Goal: Task Accomplishment & Management: Manage account settings

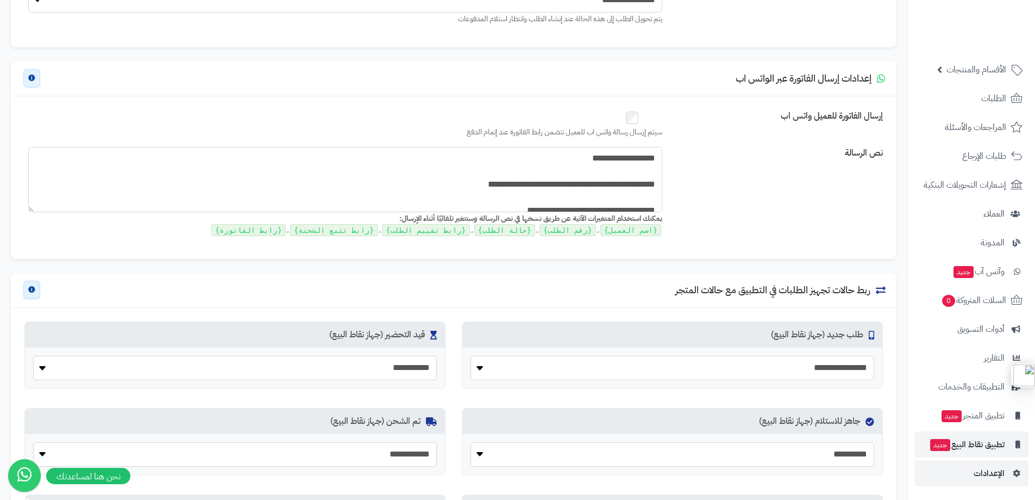
scroll to position [380, 0]
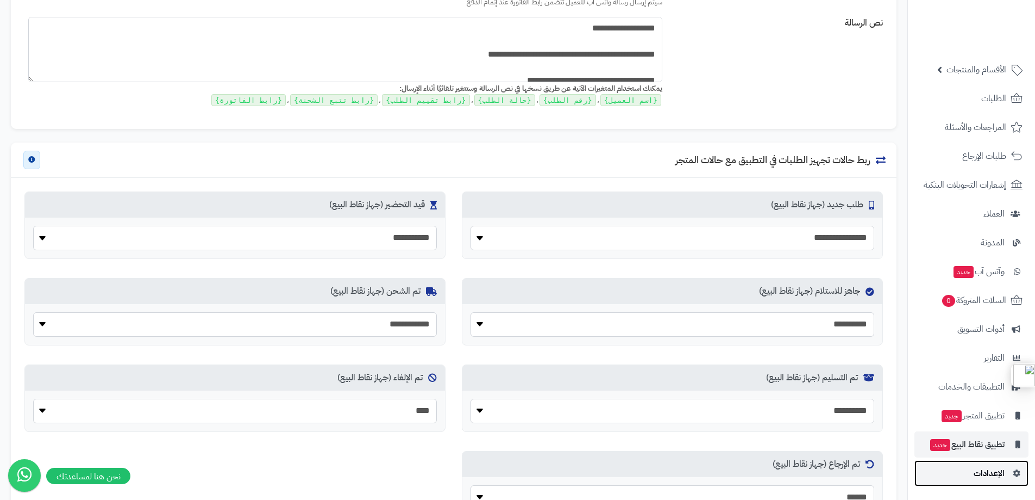
click at [987, 473] on span "الإعدادات" at bounding box center [989, 472] width 31 height 15
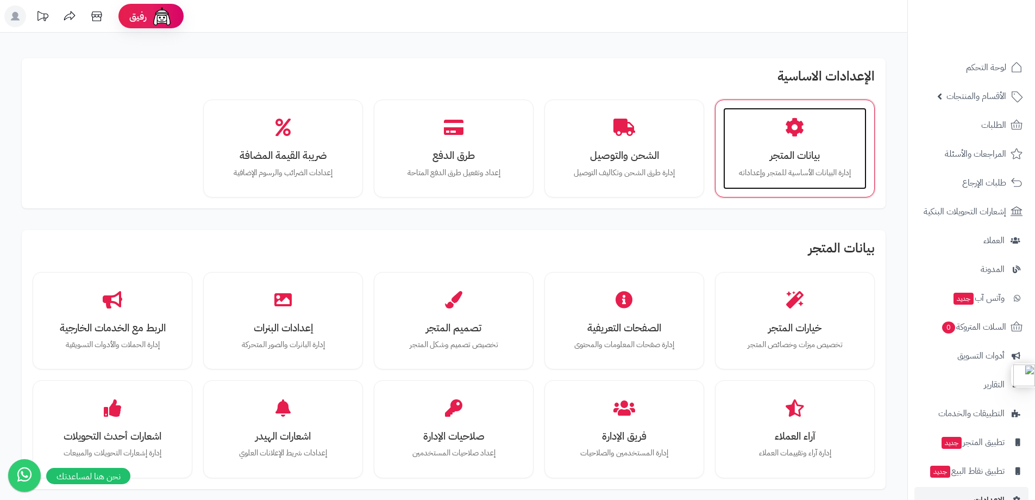
click at [792, 132] on icon at bounding box center [794, 127] width 19 height 19
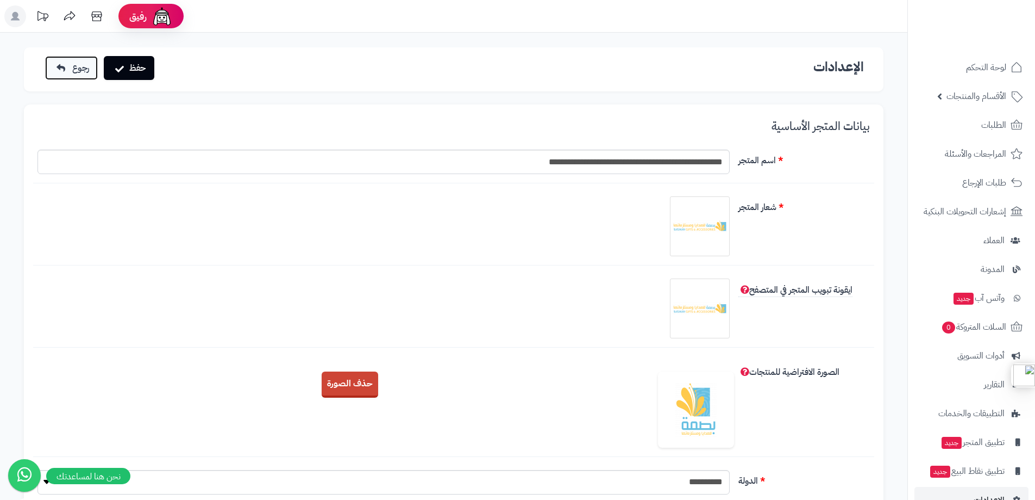
click at [50, 65] on link "رجوع" at bounding box center [71, 68] width 53 height 24
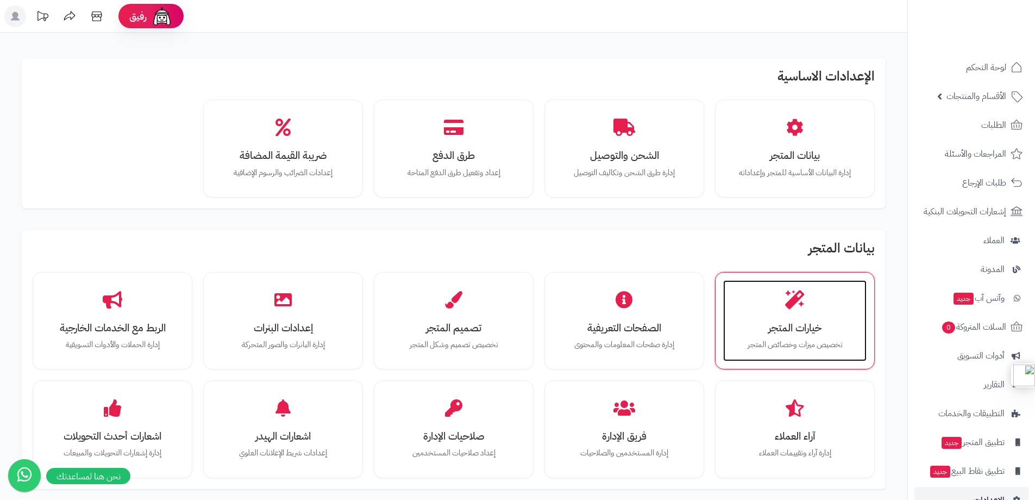
click at [794, 305] on icon at bounding box center [794, 299] width 19 height 19
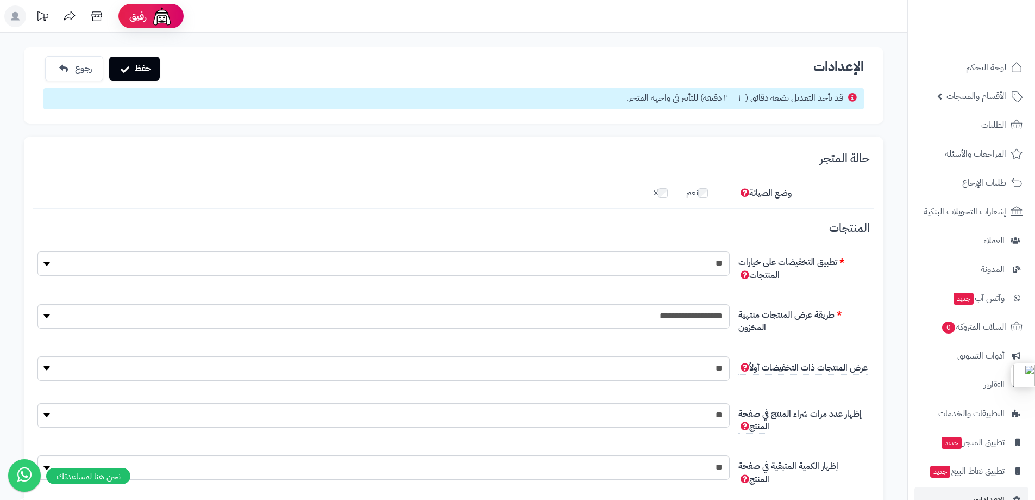
scroll to position [8, 0]
click at [669, 194] on label "لا" at bounding box center [666, 190] width 25 height 17
click at [126, 64] on button "حفظ" at bounding box center [134, 68] width 51 height 24
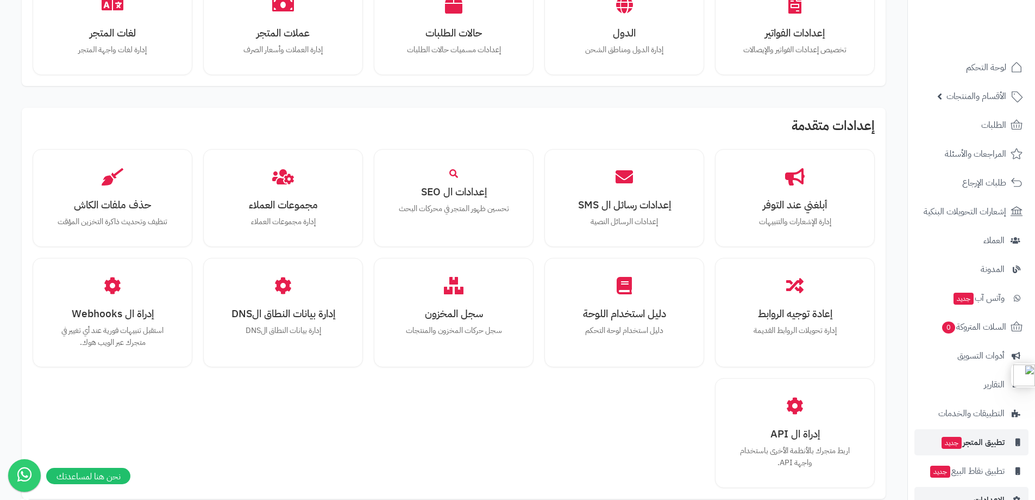
scroll to position [719, 0]
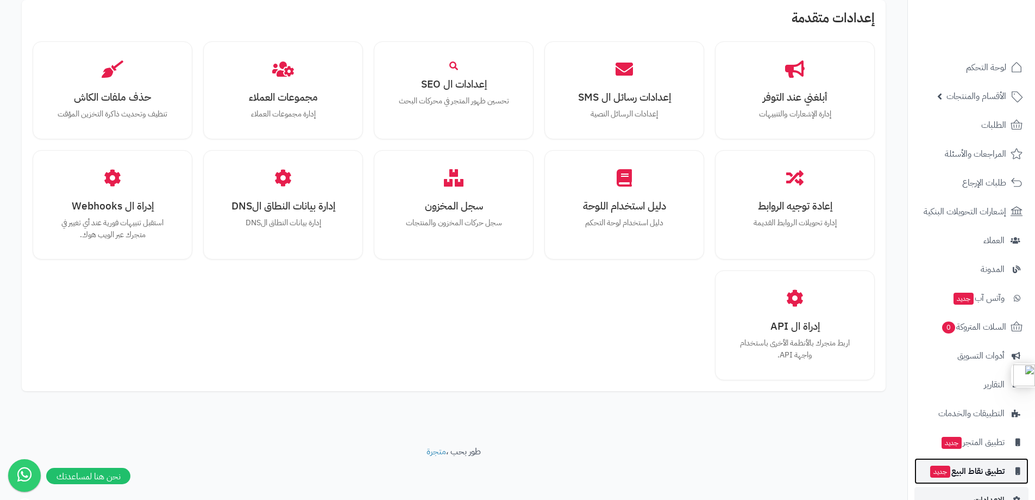
click at [976, 472] on span "تطبيق نقاط البيع جديد" at bounding box center [967, 470] width 76 height 15
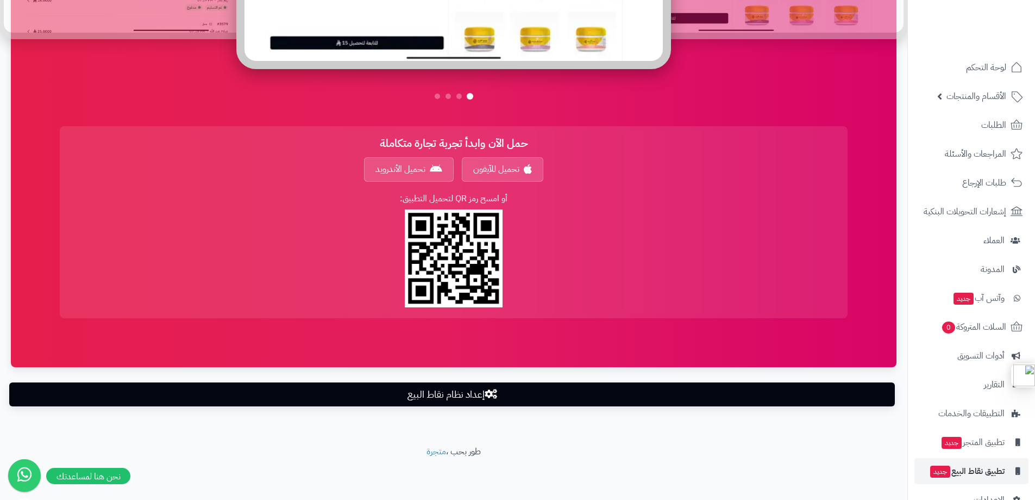
scroll to position [748, 0]
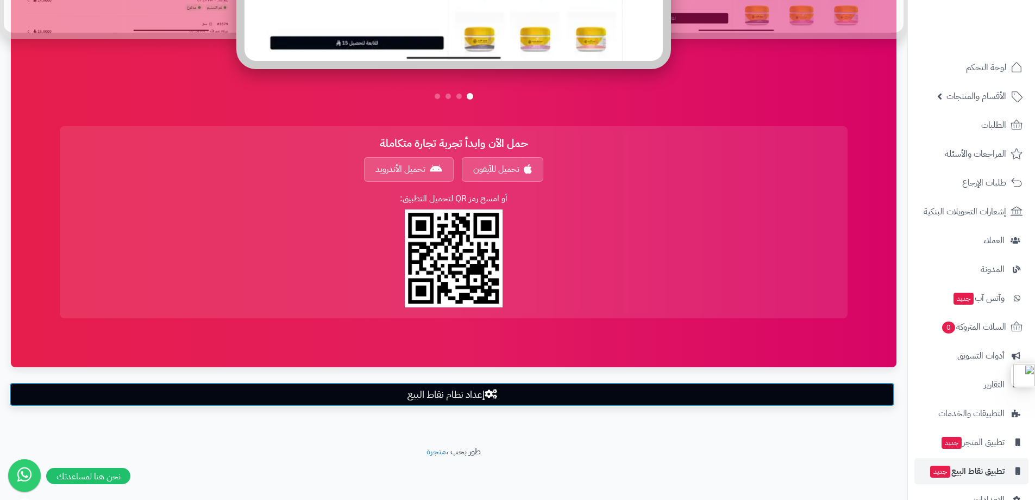
click at [460, 392] on link "إعداد نظام نقاط البيع" at bounding box center [452, 394] width 886 height 24
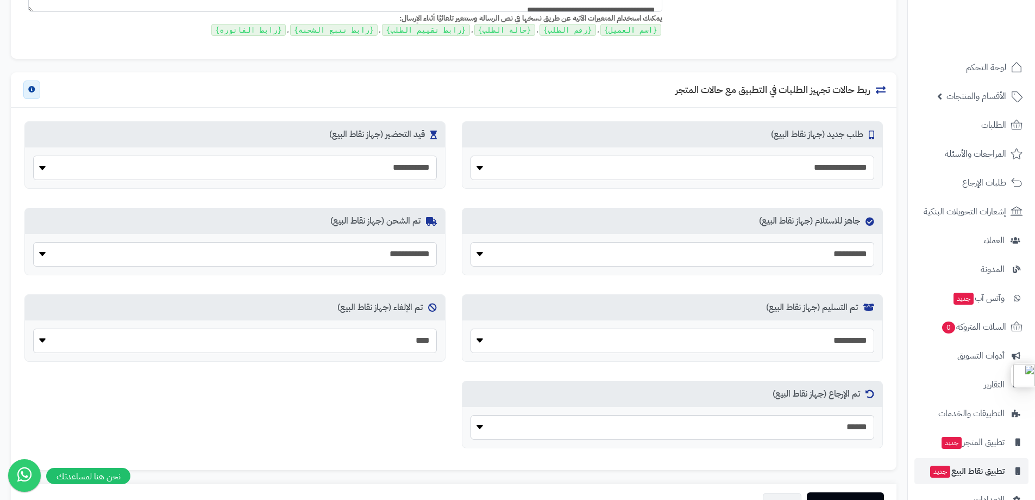
scroll to position [548, 0]
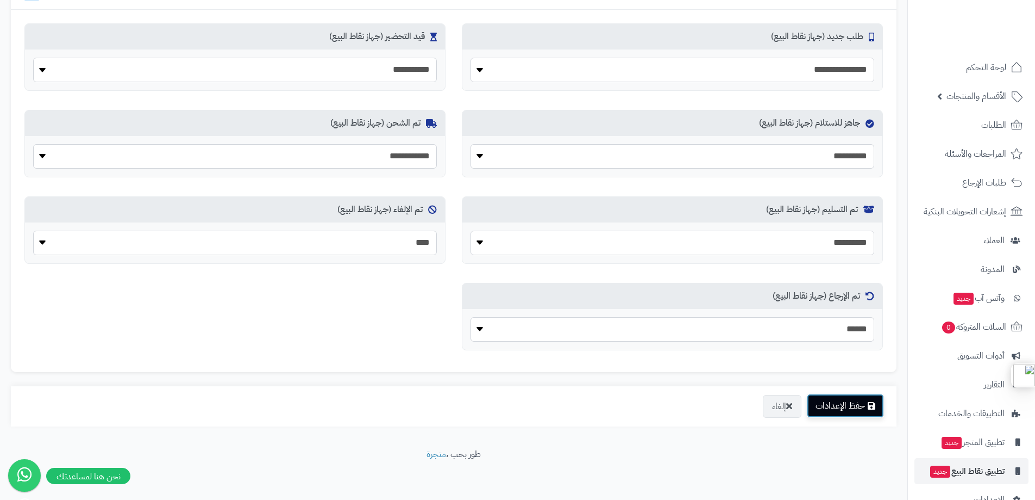
click at [835, 400] on button "حفظ الإعدادات" at bounding box center [845, 406] width 77 height 24
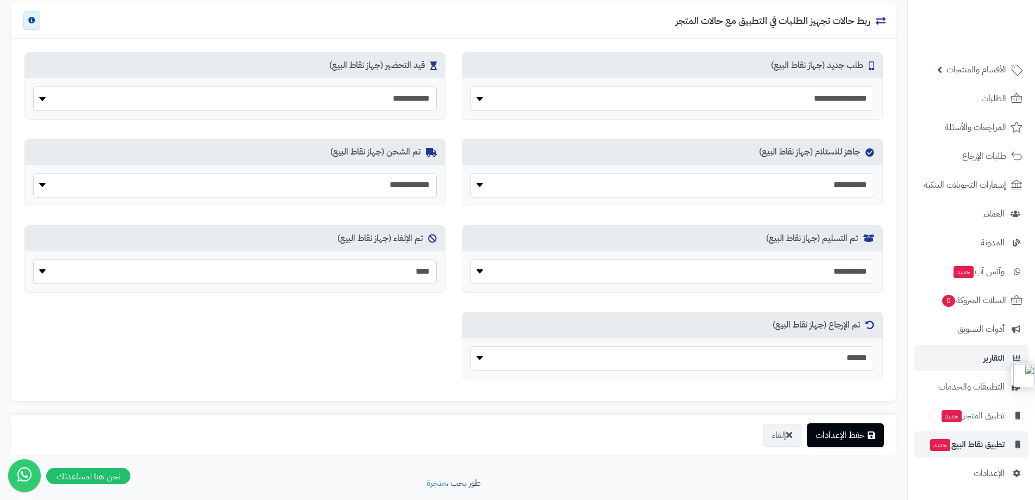
scroll to position [548, 0]
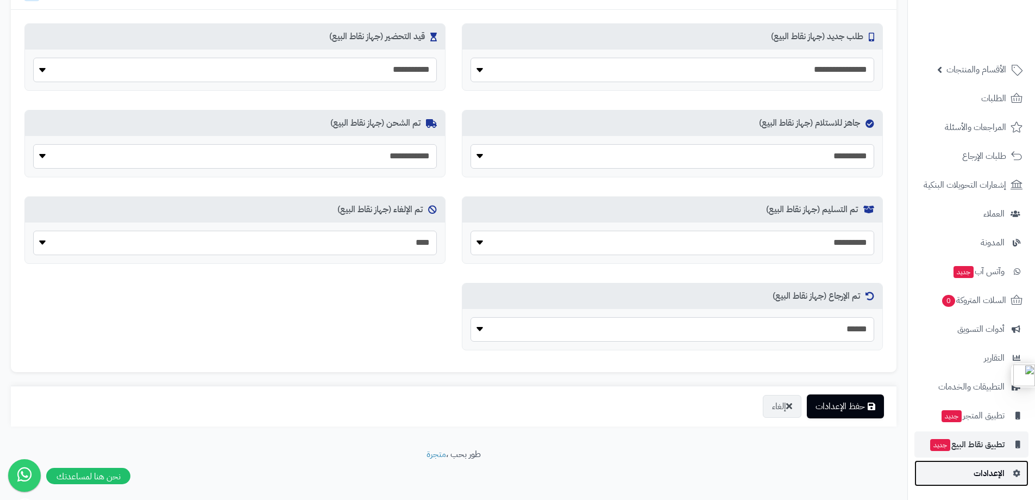
click at [984, 470] on span "الإعدادات" at bounding box center [989, 472] width 31 height 15
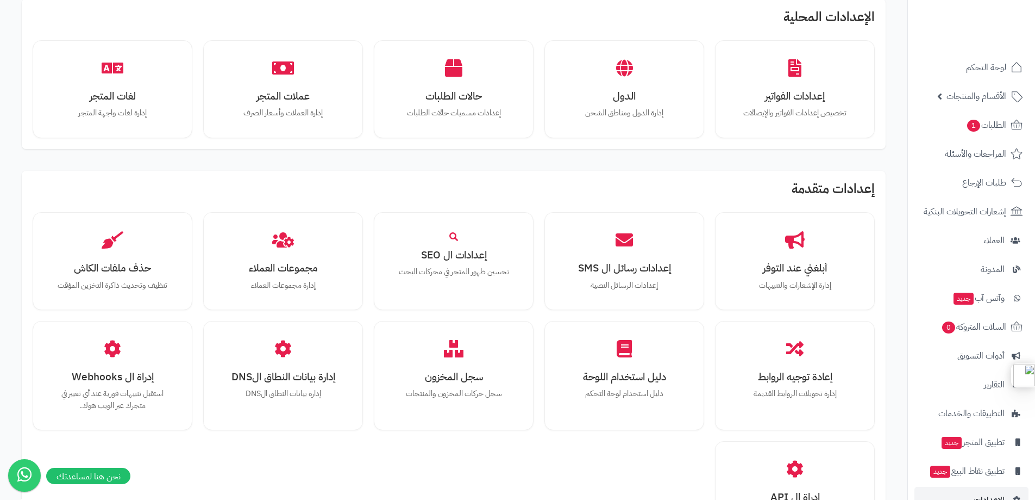
scroll to position [247, 0]
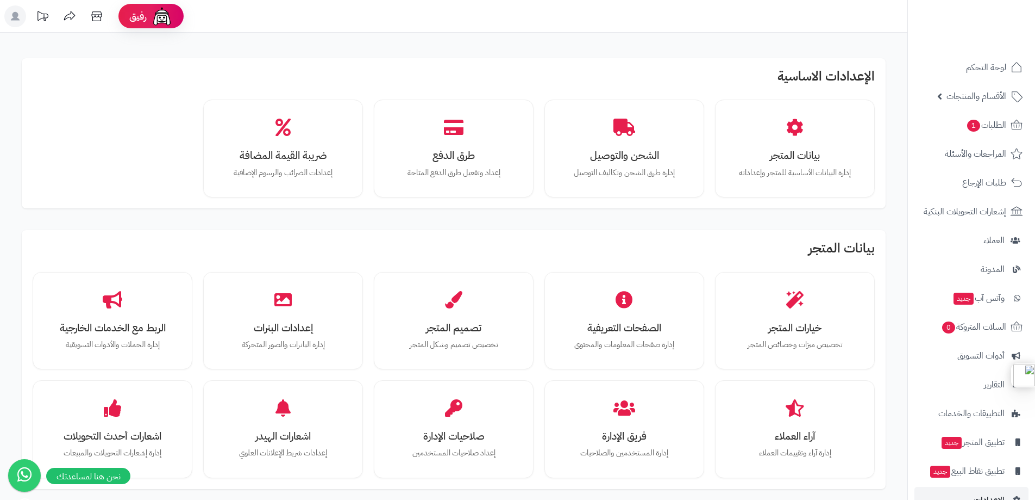
click at [160, 3] on li "رفيق !" at bounding box center [151, 16] width 82 height 32
click at [158, 14] on img at bounding box center [163, 16] width 22 height 22
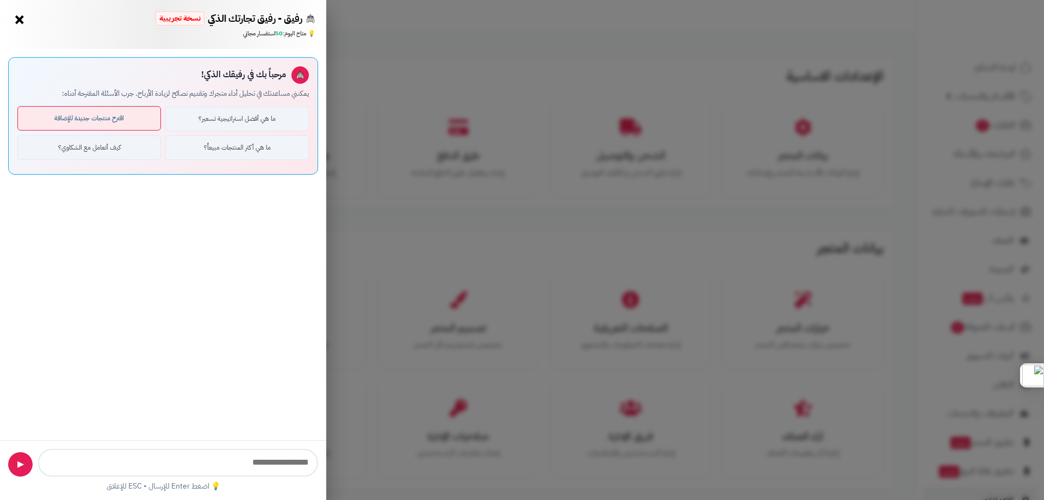
click at [111, 121] on button "اقترح منتجات جديدة للإضافة" at bounding box center [88, 118] width 143 height 24
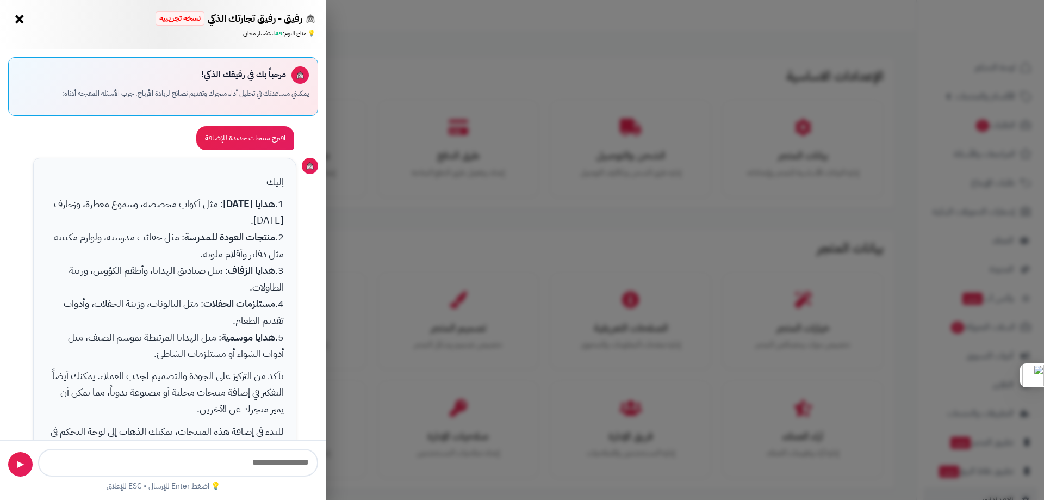
click at [20, 20] on button "×" at bounding box center [19, 18] width 17 height 17
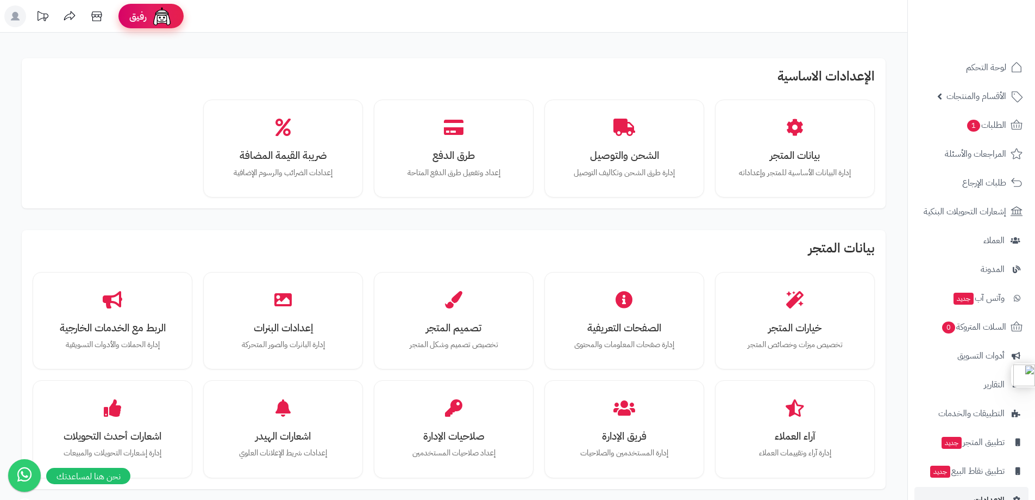
click at [137, 23] on div "رفيق" at bounding box center [150, 16] width 43 height 22
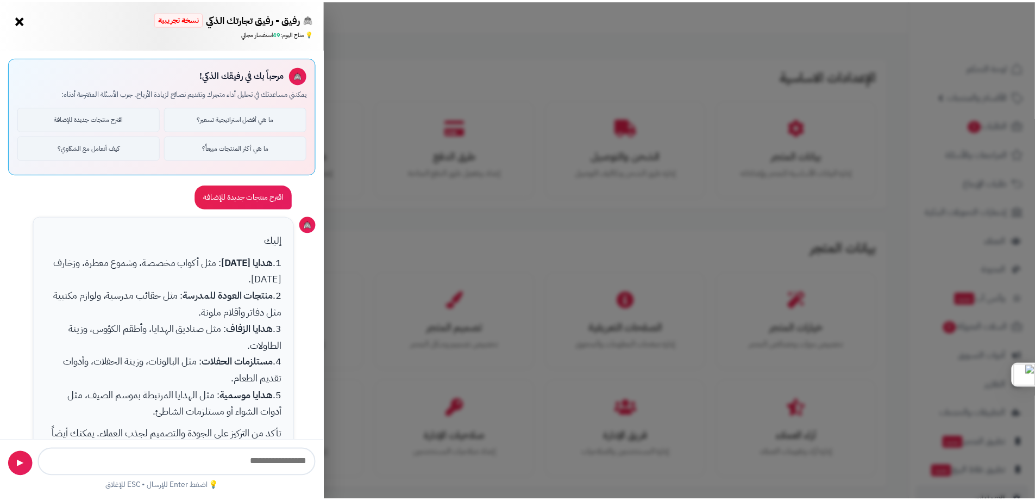
scroll to position [177, 0]
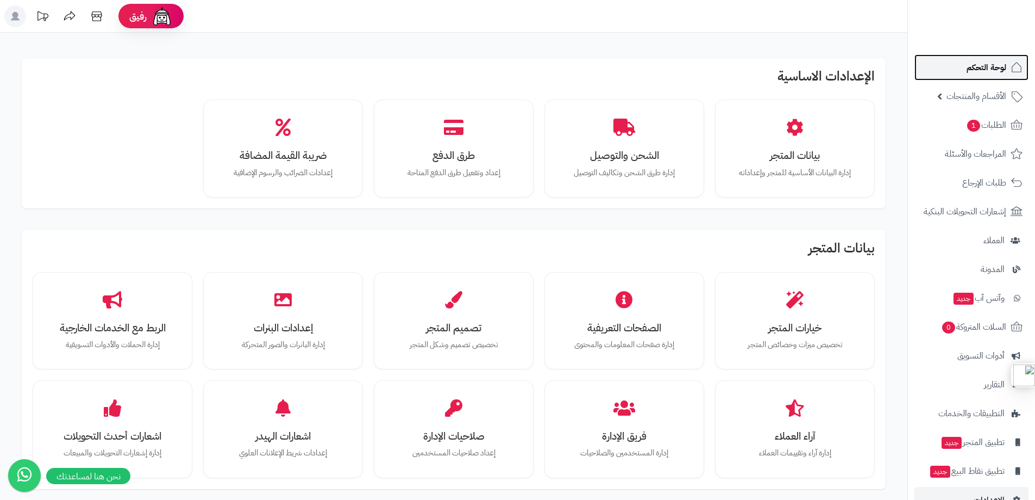
click at [989, 61] on span "لوحة التحكم" at bounding box center [987, 67] width 40 height 15
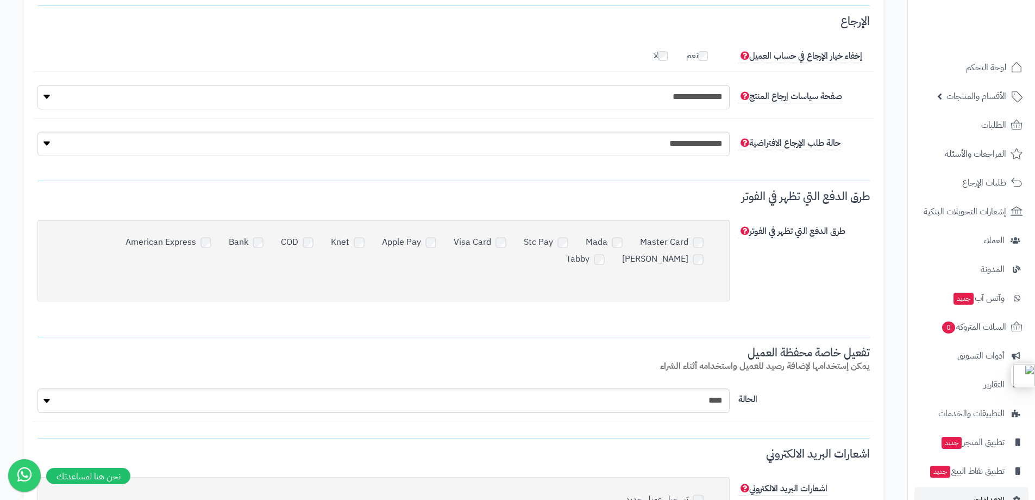
scroll to position [8, 0]
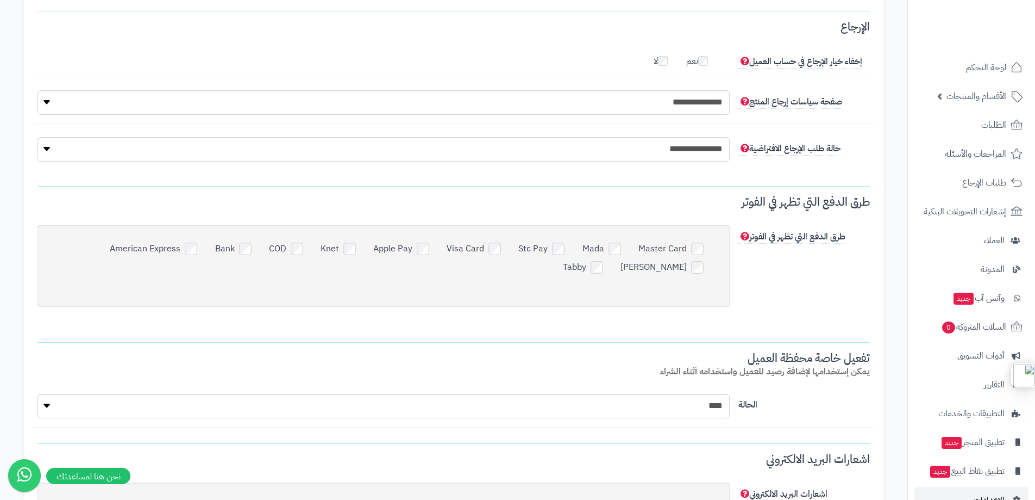
click at [698, 65] on label "نعم" at bounding box center [702, 58] width 33 height 17
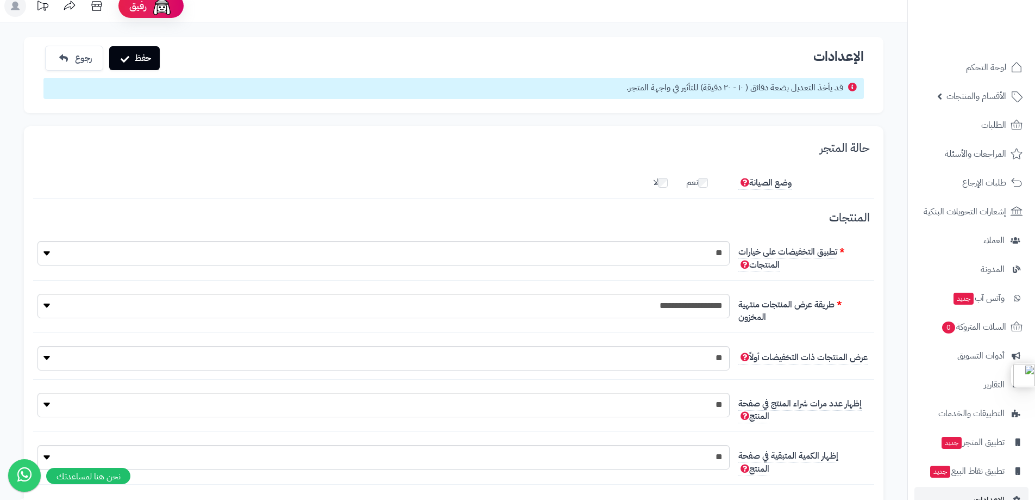
scroll to position [0, 0]
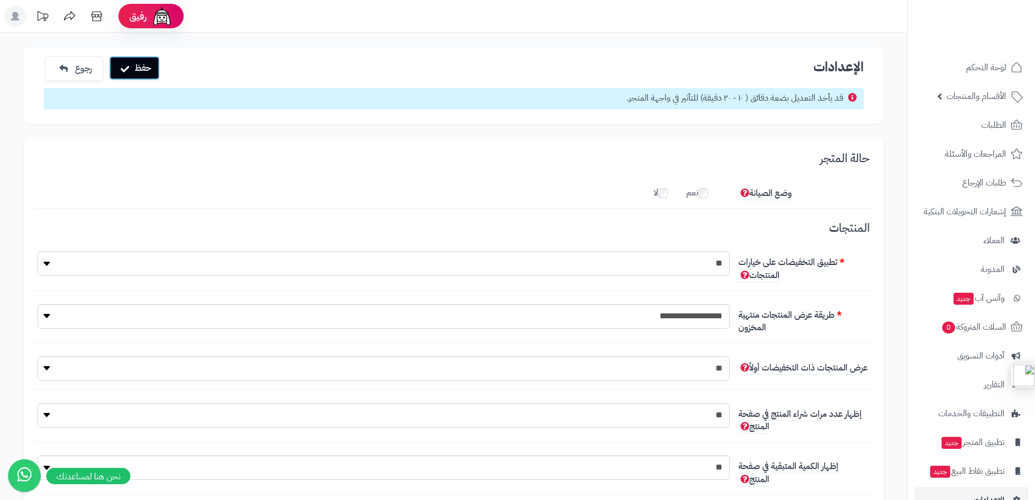
click at [133, 63] on button "حفظ" at bounding box center [134, 68] width 51 height 24
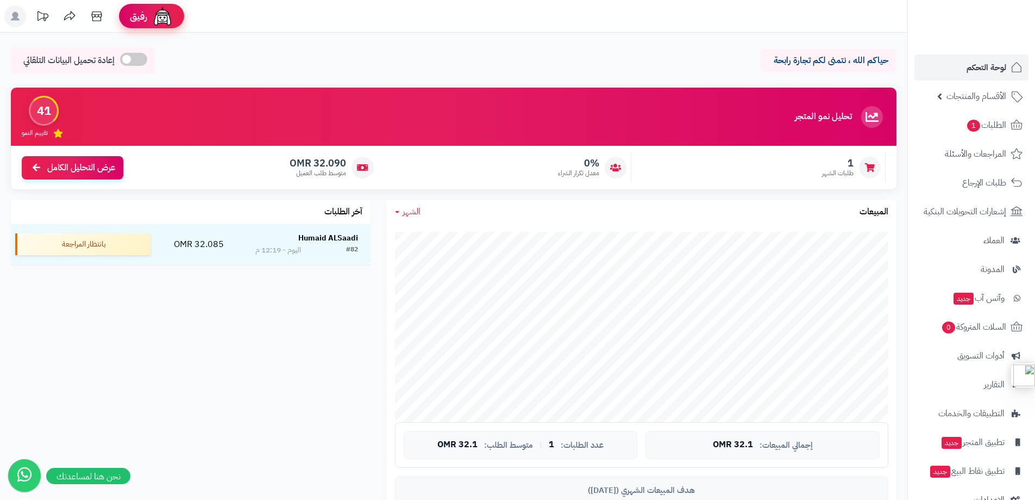
click at [147, 14] on span "رفيق" at bounding box center [138, 16] width 17 height 13
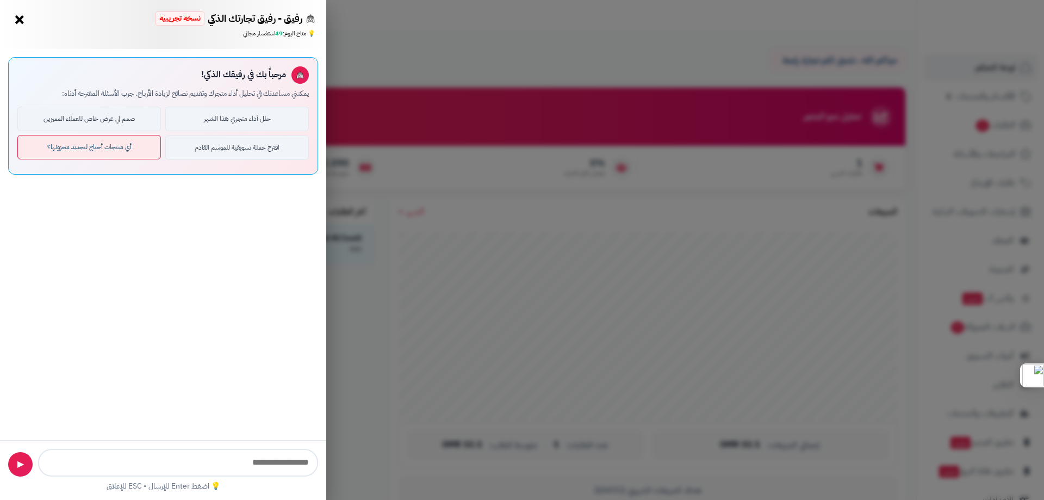
click at [97, 151] on button "أي منتجات أحتاج لتجديد مخزونها؟" at bounding box center [88, 147] width 143 height 24
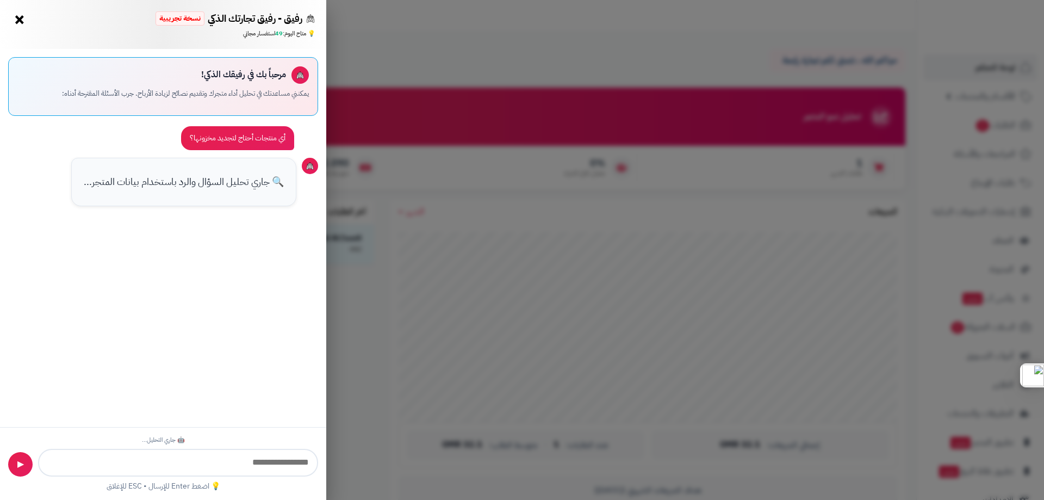
scroll to position [72, 0]
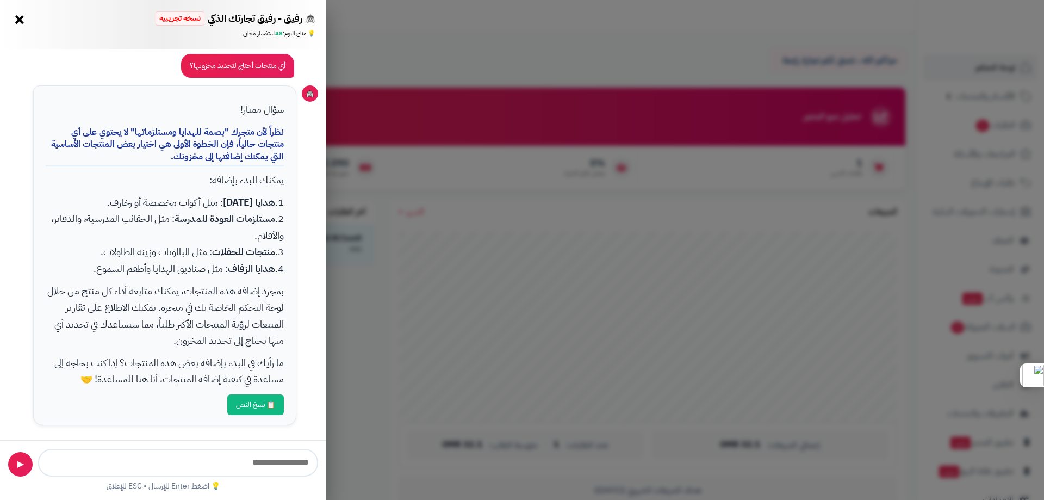
click at [181, 12] on span "نسخة تجريبية" at bounding box center [179, 18] width 49 height 14
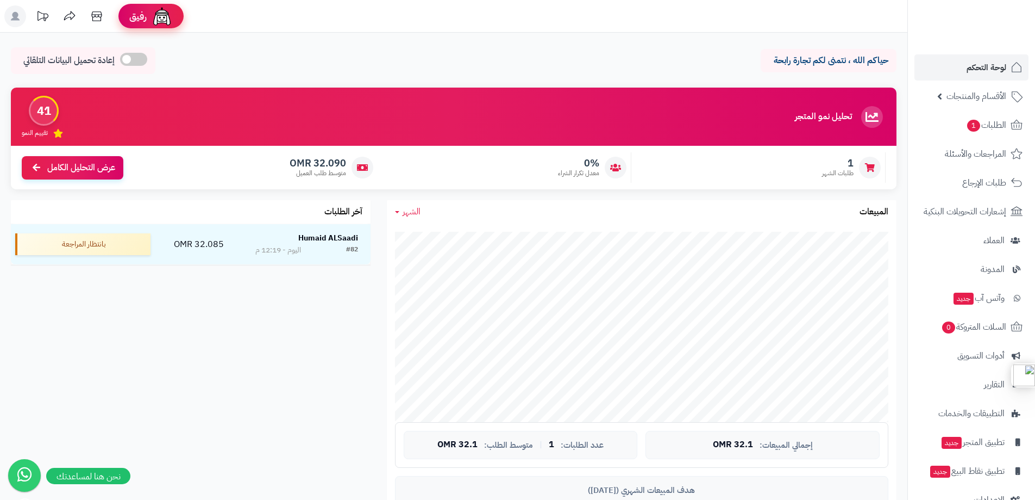
click at [161, 11] on img at bounding box center [162, 16] width 22 height 22
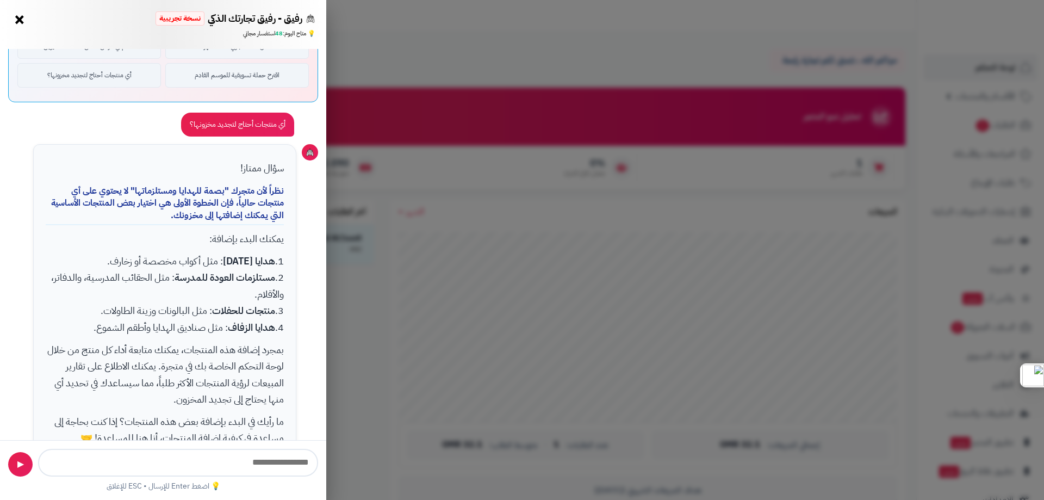
scroll to position [131, 0]
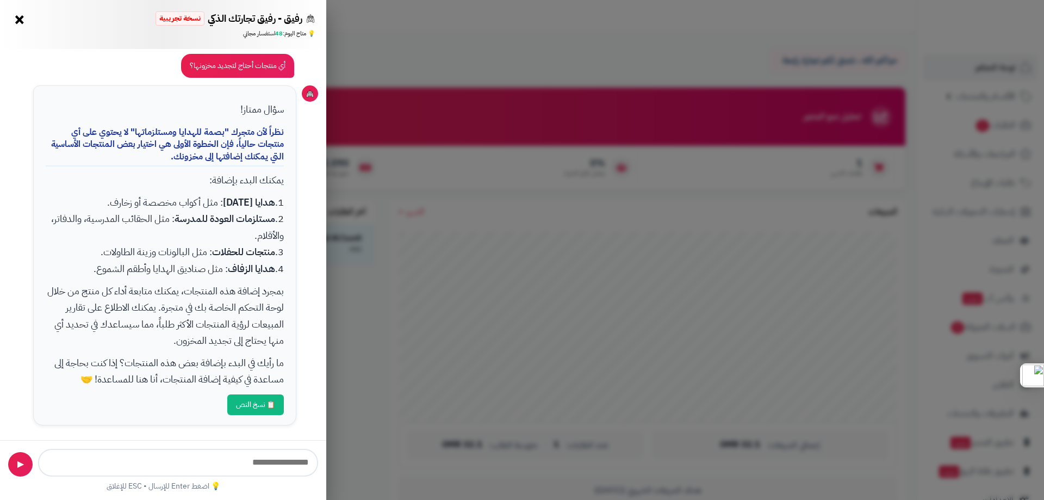
click at [221, 67] on div "أي منتجات أحتاج لتجديد مخزونها؟" at bounding box center [237, 66] width 113 height 24
click at [235, 7] on div "رفيق - رفيق تجارتك الذكي نسخة تجريبية 🌱 تاجر جديد × 💡 متاح اليوم: 48 استفسار مج…" at bounding box center [163, 24] width 326 height 49
click at [166, 23] on span "نسخة تجريبية" at bounding box center [179, 18] width 49 height 14
click at [289, 36] on div "💡 متاح اليوم: 48 استفسار مجاني" at bounding box center [163, 33] width 304 height 9
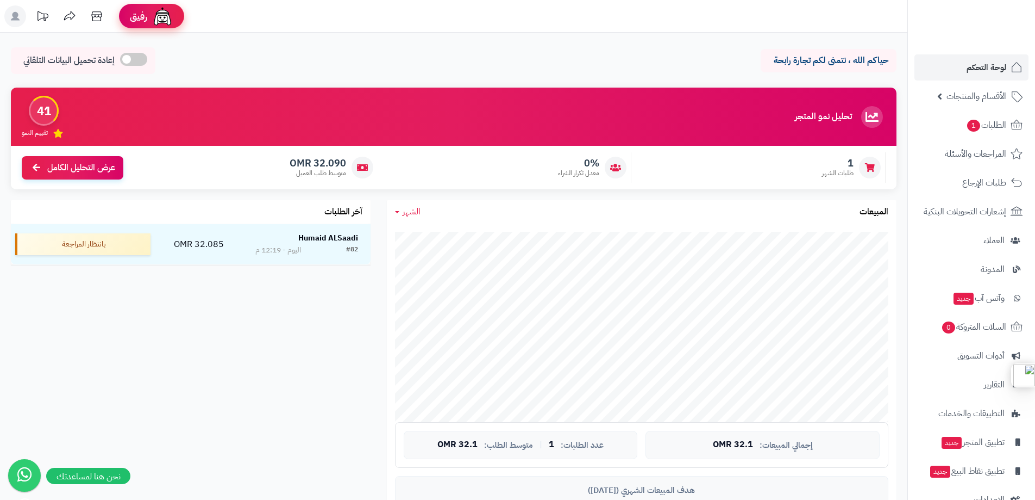
click at [157, 21] on img at bounding box center [163, 16] width 22 height 22
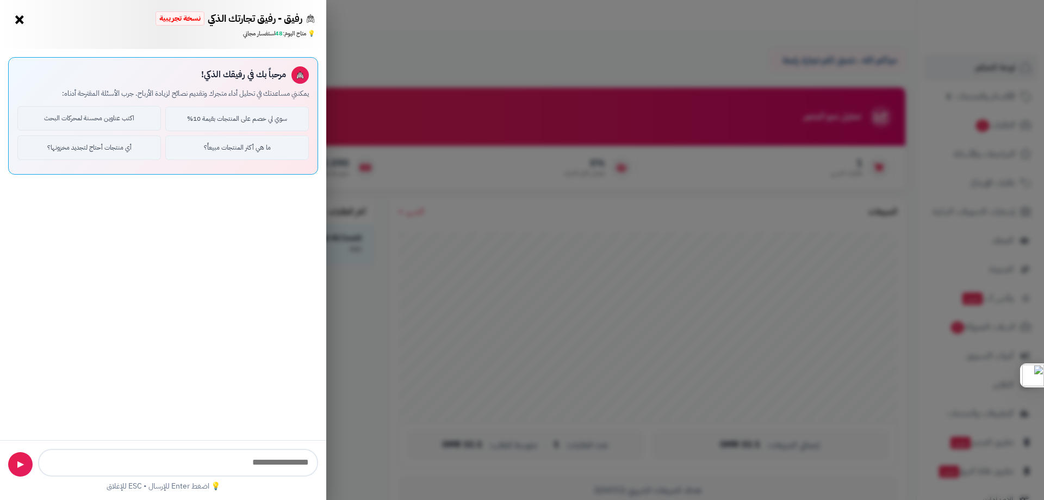
click at [93, 112] on button "اكتب عناوين محسنة لمحركات البحث" at bounding box center [88, 118] width 143 height 24
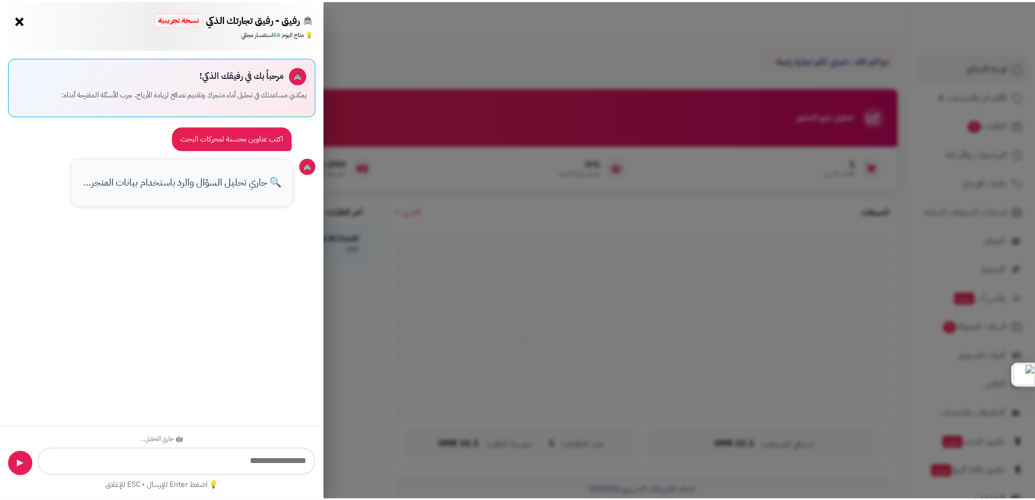
scroll to position [68, 0]
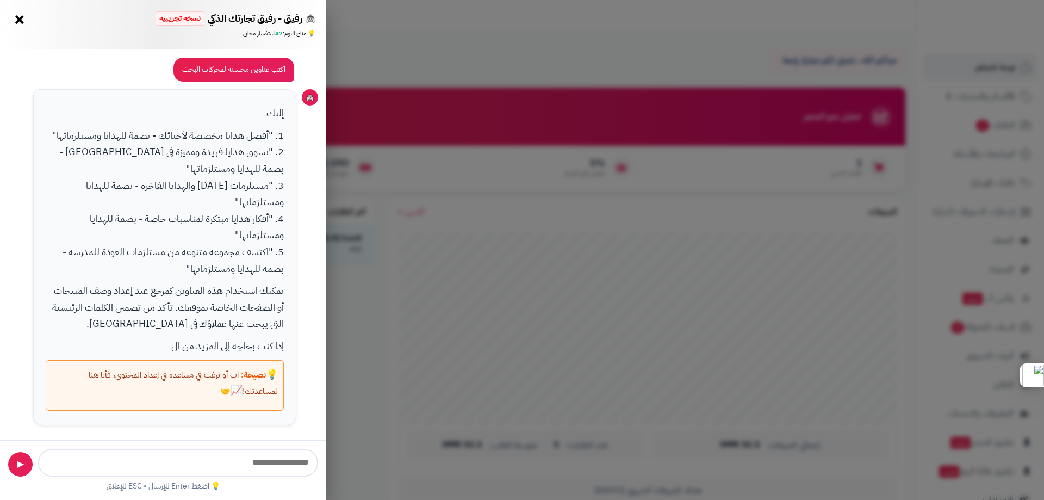
click at [219, 135] on p "1. "أفضل هدايا مخصصة لأحبائك - بصمة للهدايا ومستلزماتها" 2. "تسوق هدايا فريدة و…" at bounding box center [165, 201] width 239 height 149
click at [194, 130] on p "1. "أفضل هدايا مخصصة لأحبائك - بصمة للهدايا ومستلزماتها" 2. "تسوق هدايا فريدة و…" at bounding box center [165, 201] width 239 height 149
click at [17, 17] on button "×" at bounding box center [19, 18] width 17 height 17
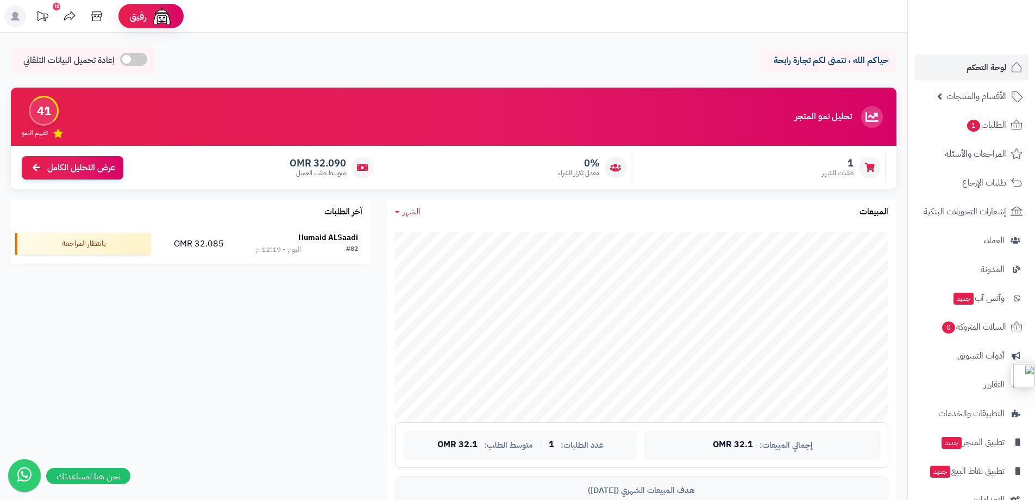
click at [199, 244] on td "32.085 OMR" at bounding box center [199, 243] width 88 height 40
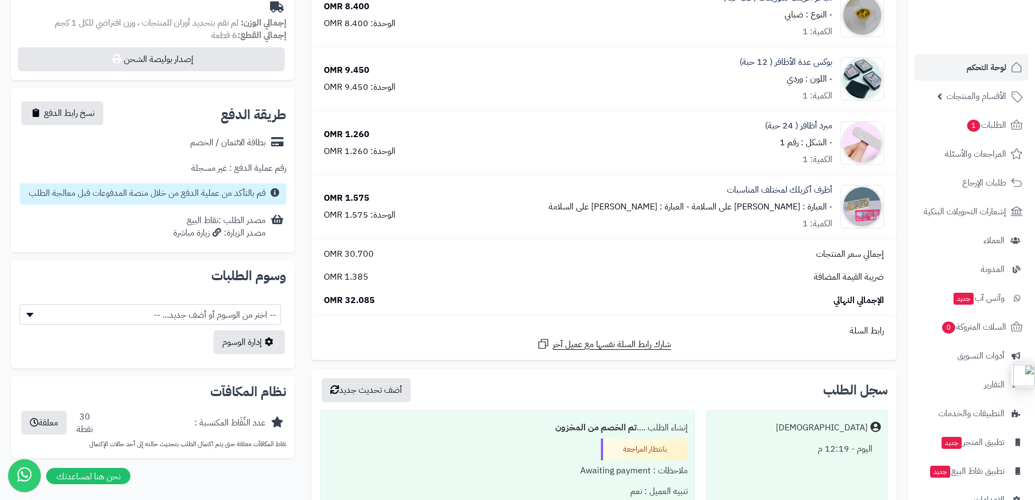
scroll to position [326, 0]
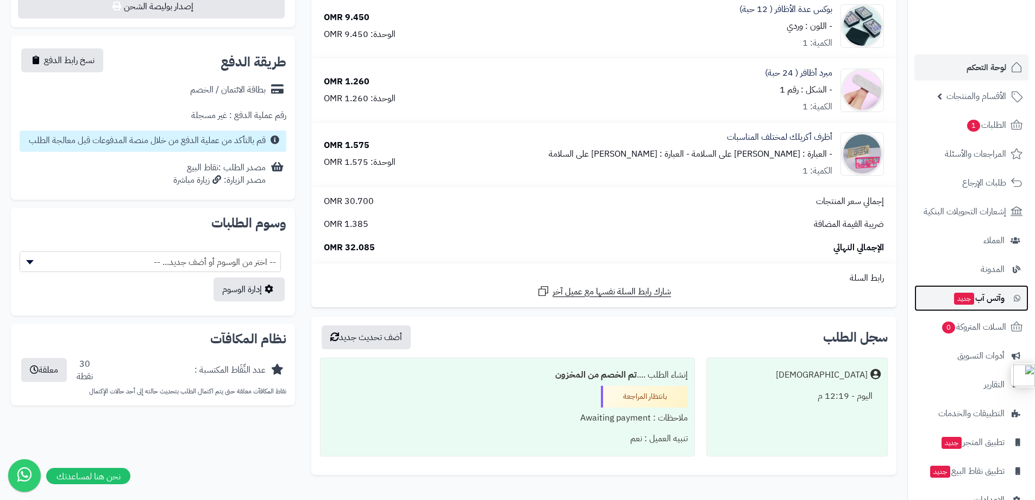
click at [976, 297] on span "وآتس آب جديد" at bounding box center [979, 297] width 52 height 15
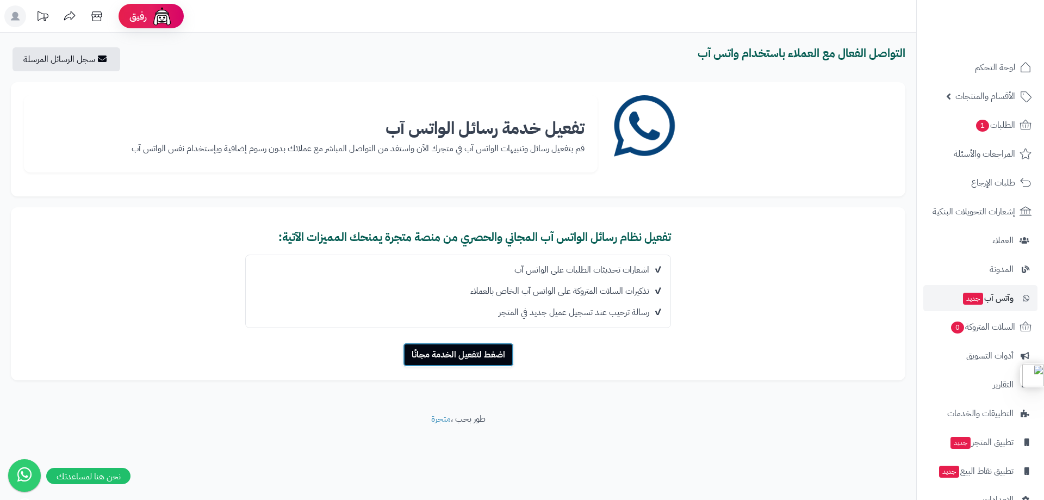
click at [451, 356] on button "اضغط لتفعيل الخدمة مجانًا" at bounding box center [458, 354] width 111 height 24
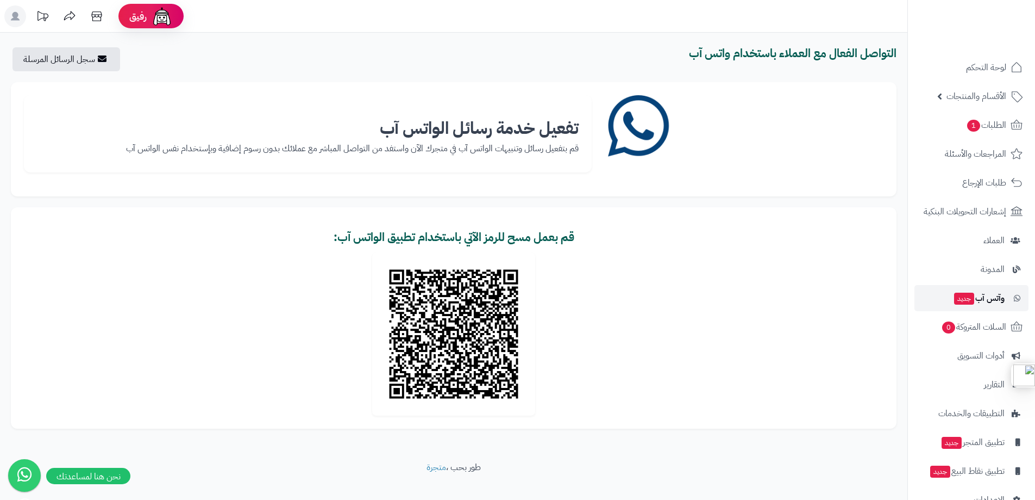
click at [990, 290] on link "وآتس آب جديد" at bounding box center [972, 298] width 114 height 26
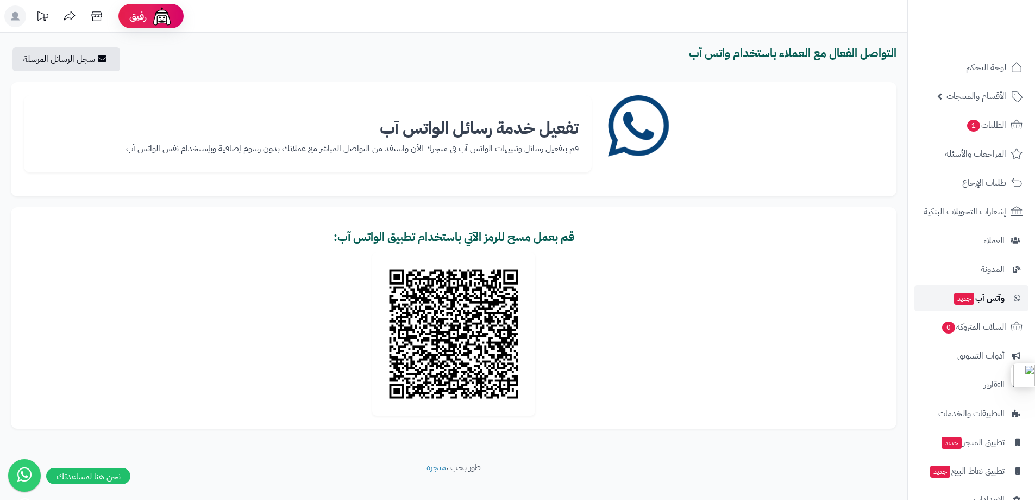
click at [979, 291] on span "وآتس آب جديد" at bounding box center [979, 297] width 52 height 15
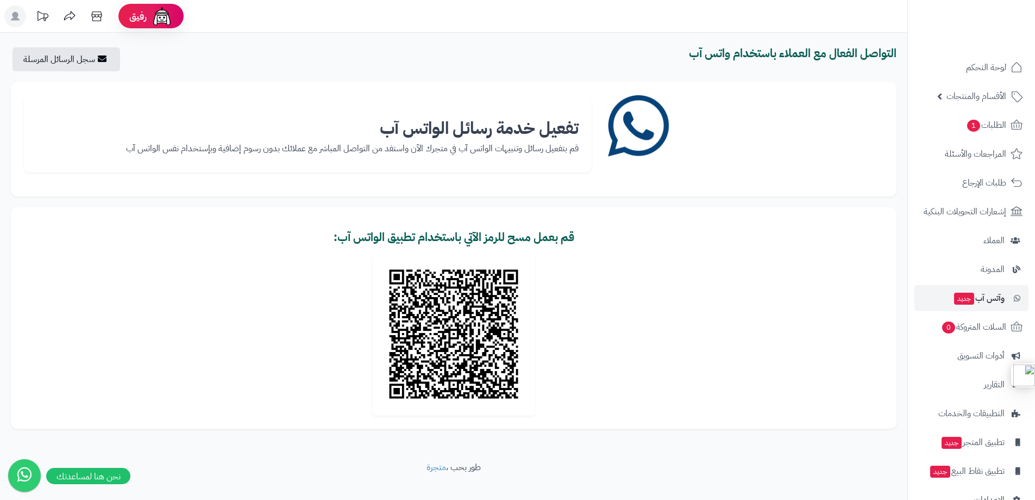
click at [517, 132] on b "تفعيل خدمة رسائل الواتس آب" at bounding box center [479, 128] width 199 height 26
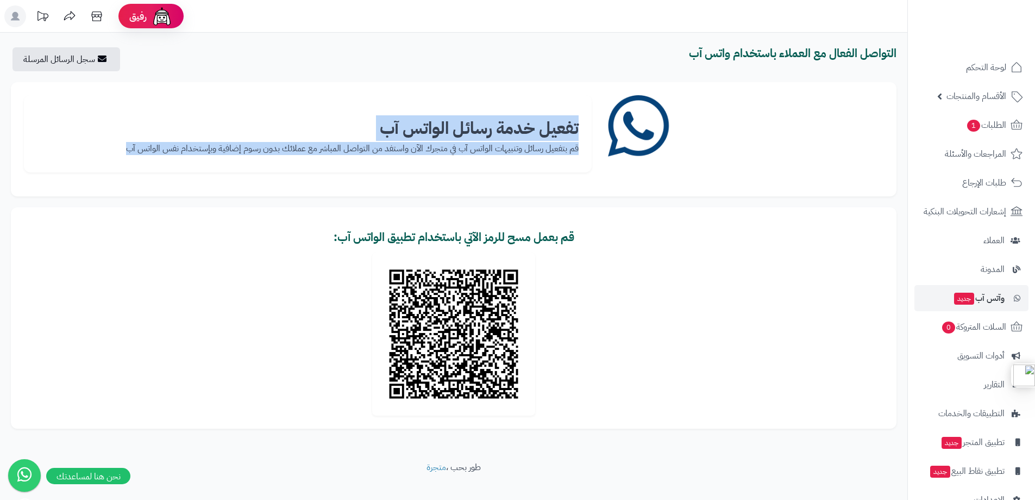
drag, startPoint x: 517, startPoint y: 132, endPoint x: 495, endPoint y: 178, distance: 51.8
click at [495, 178] on div "تفعيل خدمة رسائل الواتس آب قم بتفعيل رسائل وتنبيهات الواتس آب في متجرك الآن واس…" at bounding box center [308, 139] width 584 height 88
click at [505, 123] on b "تفعيل خدمة رسائل الواتس آب" at bounding box center [479, 128] width 199 height 26
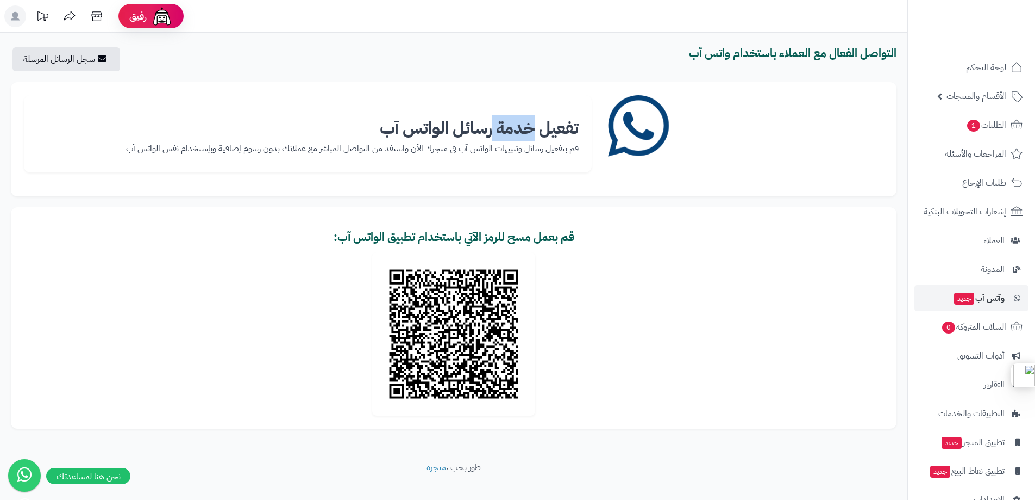
click at [505, 123] on b "تفعيل خدمة رسائل الواتس آب" at bounding box center [479, 128] width 199 height 26
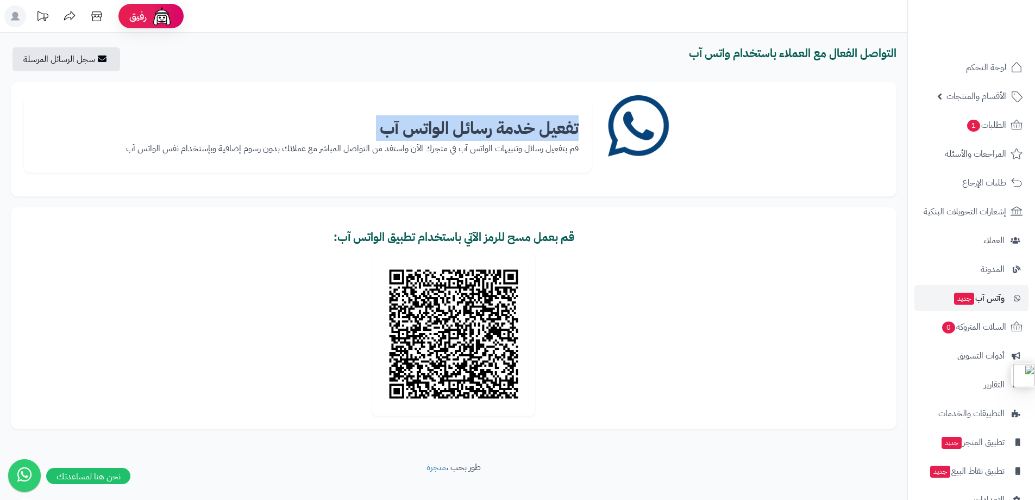
click at [505, 123] on b "تفعيل خدمة رسائل الواتس آب" at bounding box center [479, 128] width 199 height 26
click at [507, 127] on b "تفعيل خدمة رسائل الواتس آب" at bounding box center [479, 128] width 199 height 26
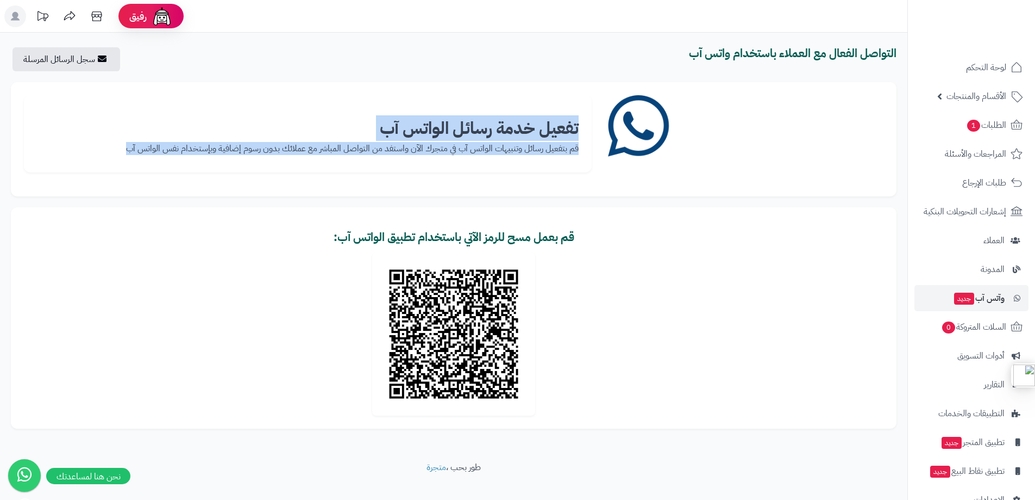
drag, startPoint x: 507, startPoint y: 127, endPoint x: 508, endPoint y: 143, distance: 15.8
click at [508, 143] on div "تفعيل خدمة رسائل الواتس آب قم بتفعيل رسائل وتنبيهات الواتس آب في متجرك الآن واس…" at bounding box center [308, 133] width 568 height 77
click at [509, 133] on b "تفعيل خدمة رسائل الواتس آب" at bounding box center [479, 128] width 199 height 26
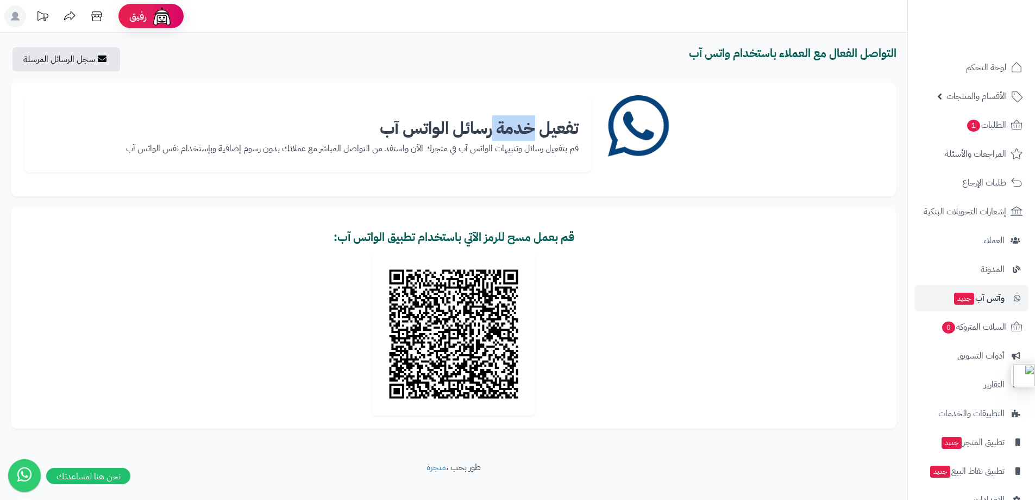
click at [509, 133] on b "تفعيل خدمة رسائل الواتس آب" at bounding box center [479, 128] width 199 height 26
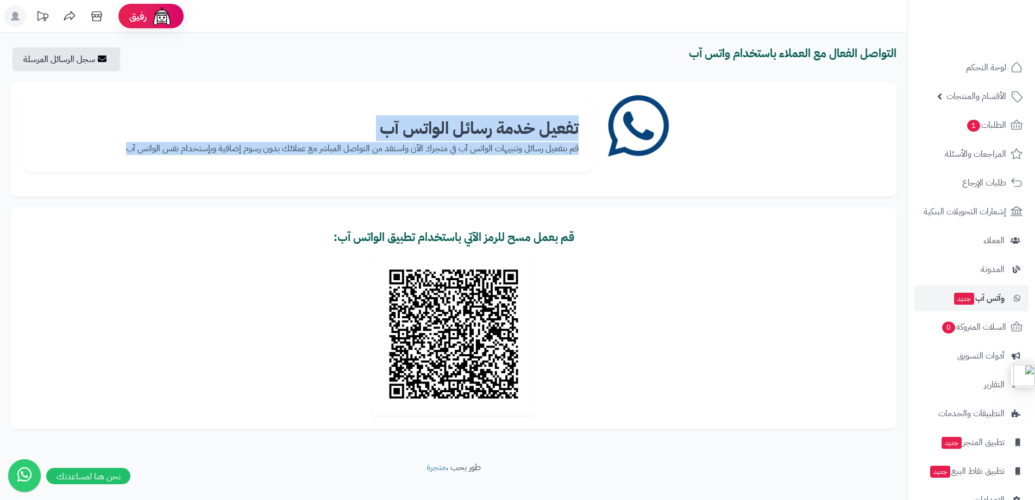
drag, startPoint x: 509, startPoint y: 133, endPoint x: 506, endPoint y: 165, distance: 31.6
click at [506, 165] on div "تفعيل خدمة رسائل الواتس آب قم بتفعيل رسائل وتنبيهات الواتس آب في متجرك الآن واس…" at bounding box center [308, 133] width 568 height 77
click at [508, 123] on b "تفعيل خدمة رسائل الواتس آب" at bounding box center [479, 128] width 199 height 26
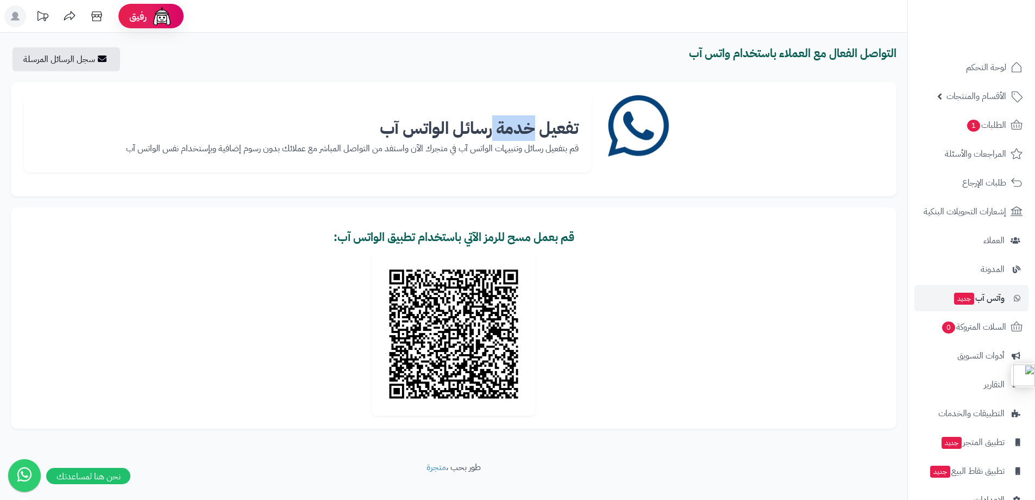
click at [508, 123] on b "تفعيل خدمة رسائل الواتس آب" at bounding box center [479, 128] width 199 height 26
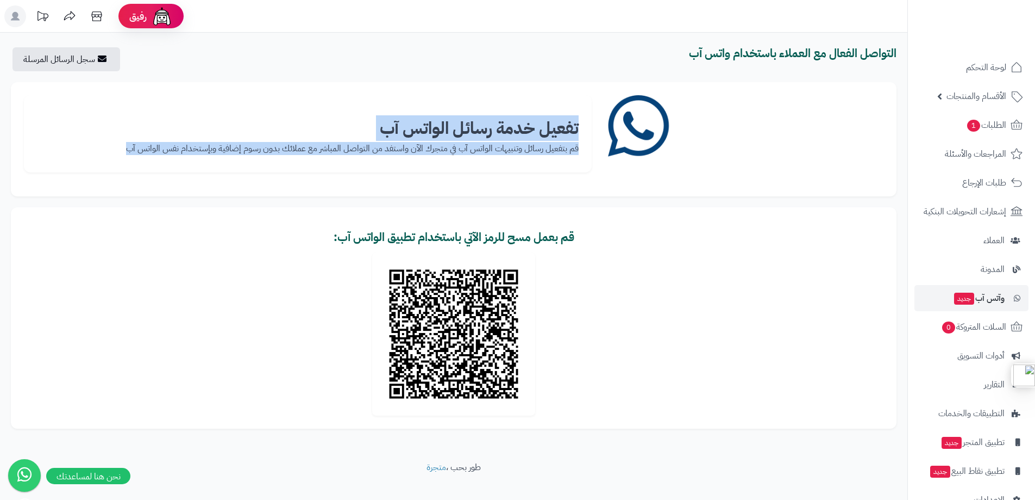
drag, startPoint x: 508, startPoint y: 123, endPoint x: 504, endPoint y: 143, distance: 20.9
click at [504, 143] on div "تفعيل خدمة رسائل الواتس آب قم بتفعيل رسائل وتنبيهات الواتس آب في متجرك الآن واس…" at bounding box center [308, 133] width 568 height 77
click at [505, 129] on b "تفعيل خدمة رسائل الواتس آب" at bounding box center [479, 128] width 199 height 26
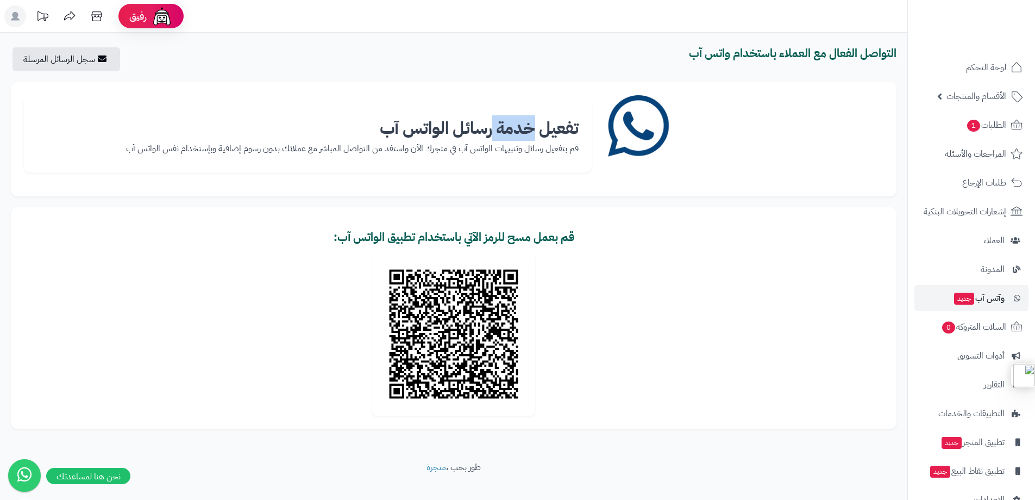
click at [505, 129] on b "تفعيل خدمة رسائل الواتس آب" at bounding box center [479, 128] width 199 height 26
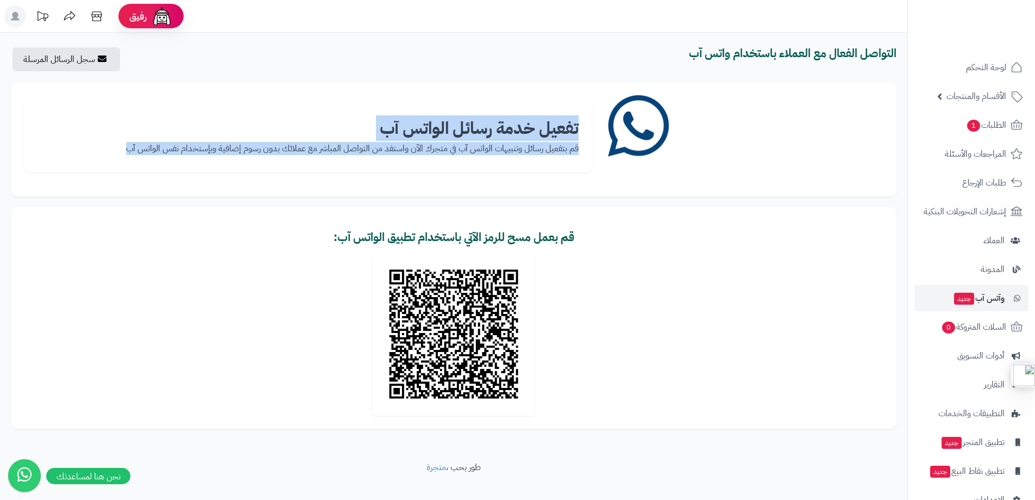
drag, startPoint x: 505, startPoint y: 129, endPoint x: 504, endPoint y: 141, distance: 12.0
click at [504, 141] on div "تفعيل خدمة رسائل الواتس آب قم بتفعيل رسائل وتنبيهات الواتس آب في متجرك الآن واس…" at bounding box center [308, 133] width 568 height 77
click at [507, 130] on b "تفعيل خدمة رسائل الواتس آب" at bounding box center [479, 128] width 199 height 26
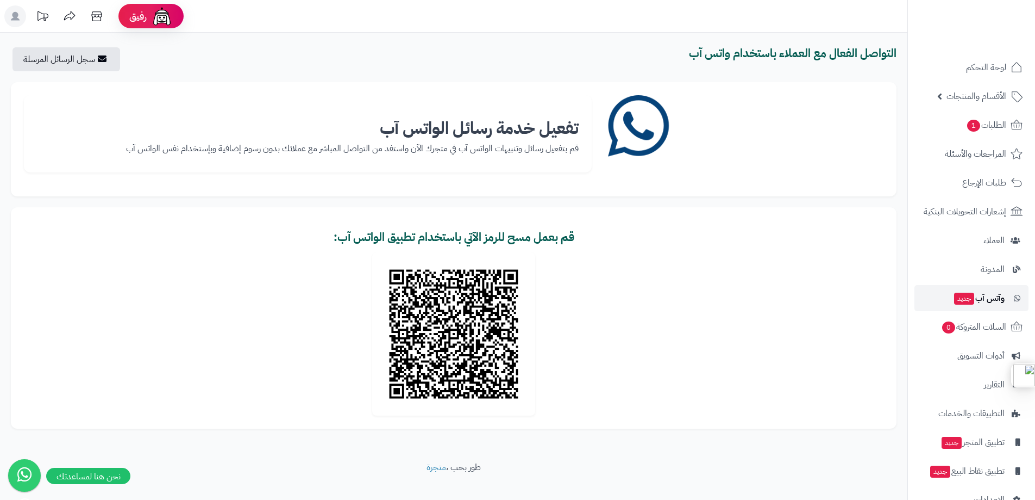
click at [981, 294] on span "وآتس آب جديد" at bounding box center [979, 297] width 52 height 15
click at [986, 293] on span "وآتس آب جديد" at bounding box center [979, 297] width 52 height 15
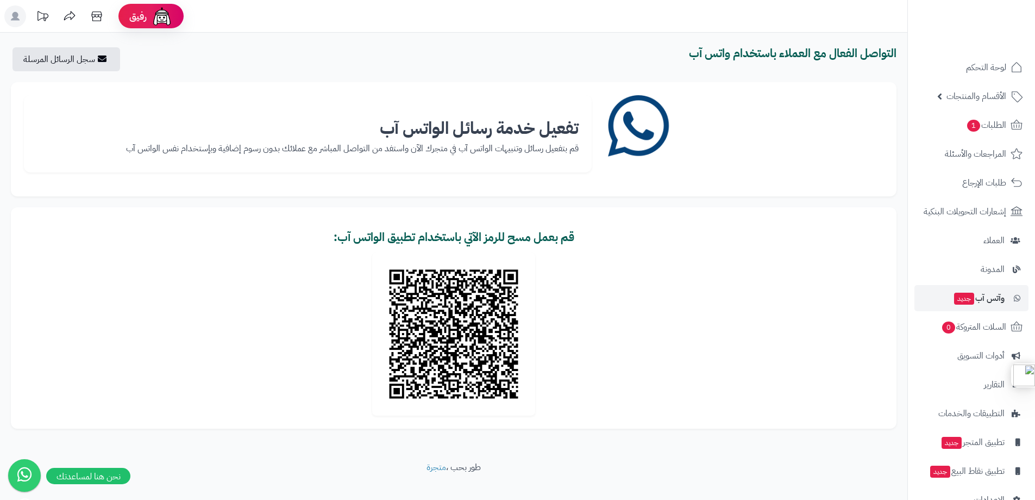
click at [475, 130] on b "تفعيل خدمة رسائل الواتس آب" at bounding box center [479, 128] width 199 height 26
click at [468, 123] on b "تفعيل خدمة رسائل الواتس آب" at bounding box center [479, 128] width 199 height 26
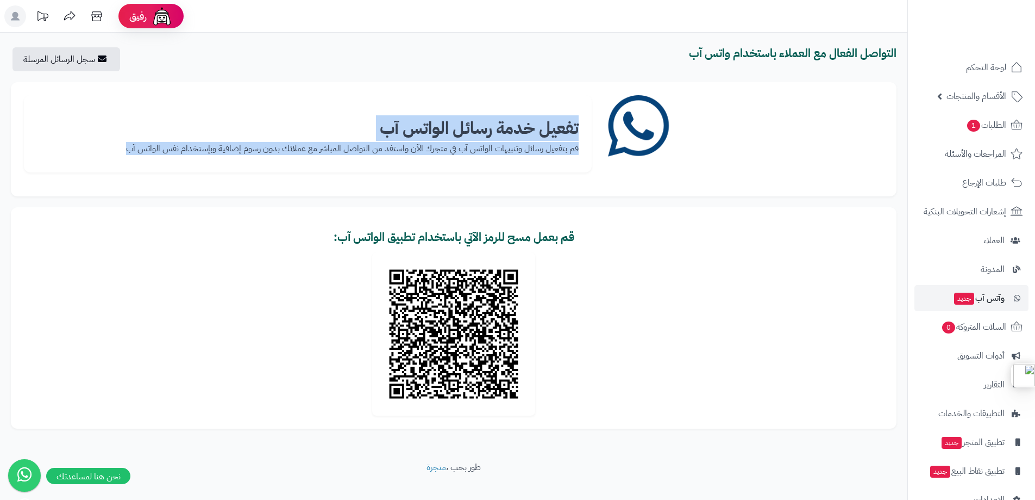
drag, startPoint x: 468, startPoint y: 123, endPoint x: 469, endPoint y: 150, distance: 26.7
click at [469, 150] on div "تفعيل خدمة رسائل الواتس آب قم بتفعيل رسائل وتنبيهات الواتس آب في متجرك الآن واس…" at bounding box center [308, 133] width 568 height 77
click at [469, 150] on p "قم بتفعيل رسائل وتنبيهات الواتس آب في متجرك الآن واستفد من التواصل المباشر مع ع…" at bounding box center [308, 148] width 542 height 13
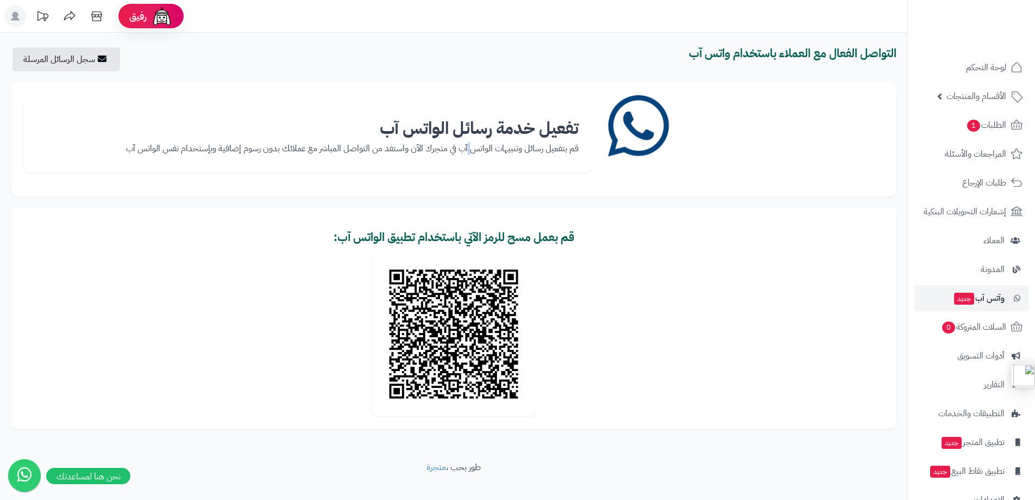
click at [469, 150] on p "قم بتفعيل رسائل وتنبيهات الواتس آب في متجرك الآن واستفد من التواصل المباشر مع ع…" at bounding box center [308, 148] width 542 height 13
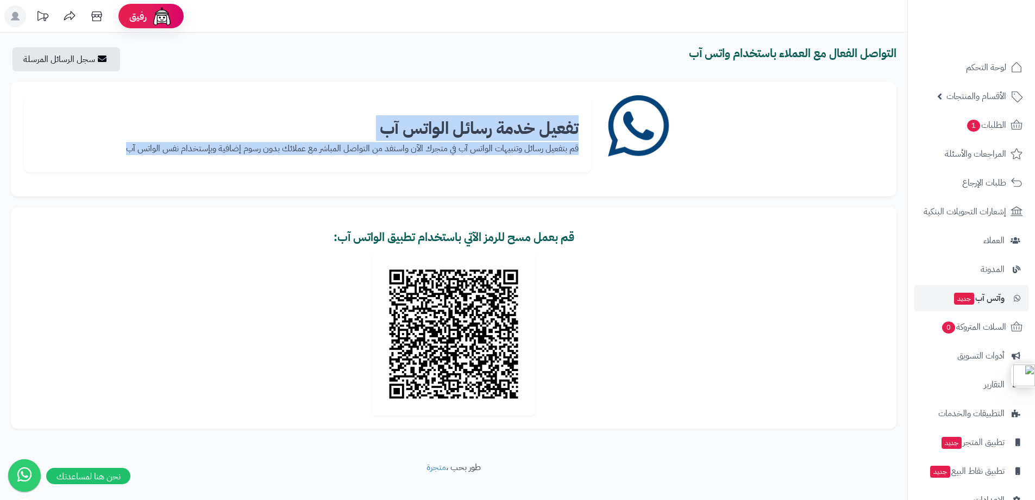
drag, startPoint x: 469, startPoint y: 150, endPoint x: 475, endPoint y: 129, distance: 21.4
click at [475, 129] on div "تفعيل خدمة رسائل الواتس آب قم بتفعيل رسائل وتنبيهات الواتس آب في متجرك الآن واس…" at bounding box center [308, 133] width 568 height 77
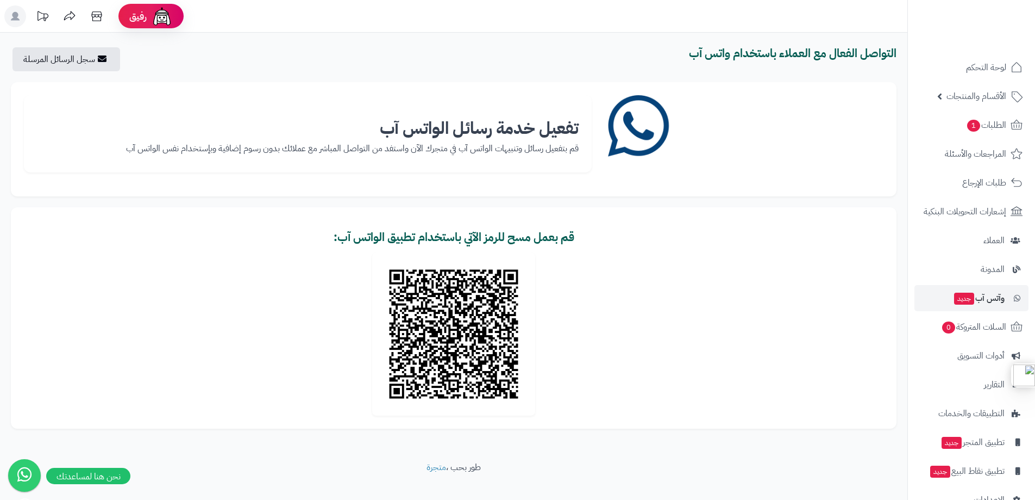
click at [647, 341] on div at bounding box center [454, 333] width 860 height 163
click at [466, 236] on b "قم بعمل مسح للرمز الآتي باستخدام تطبيق الواتس آب:" at bounding box center [454, 236] width 241 height 17
click at [423, 235] on b "قم بعمل مسح للرمز الآتي باستخدام تطبيق الواتس آب:" at bounding box center [454, 236] width 241 height 17
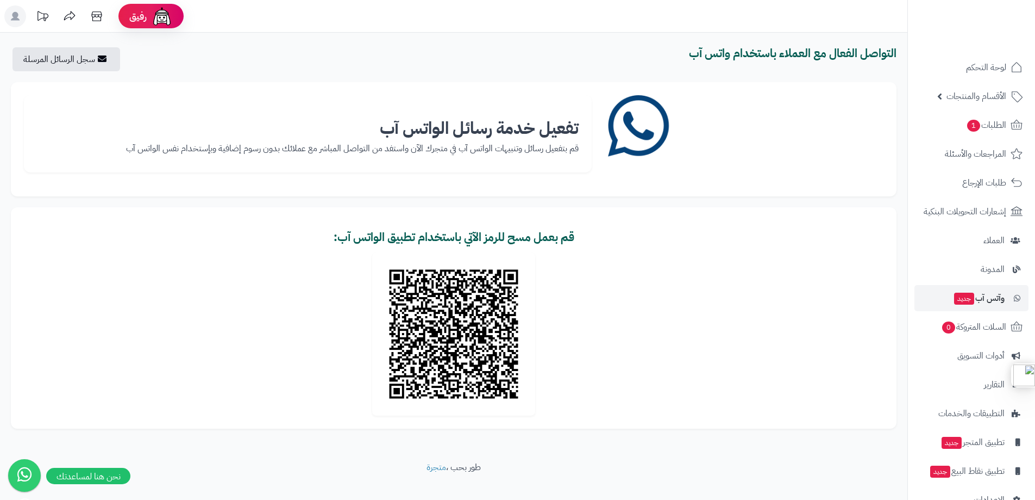
click at [523, 239] on b "قم بعمل مسح للرمز الآتي باستخدام تطبيق الواتس آب:" at bounding box center [454, 236] width 241 height 17
click at [458, 240] on b "قم بعمل مسح للرمز الآتي باستخدام تطبيق الواتس آب:" at bounding box center [454, 236] width 241 height 17
click at [969, 446] on span "تطبيق المتجر جديد" at bounding box center [973, 441] width 64 height 15
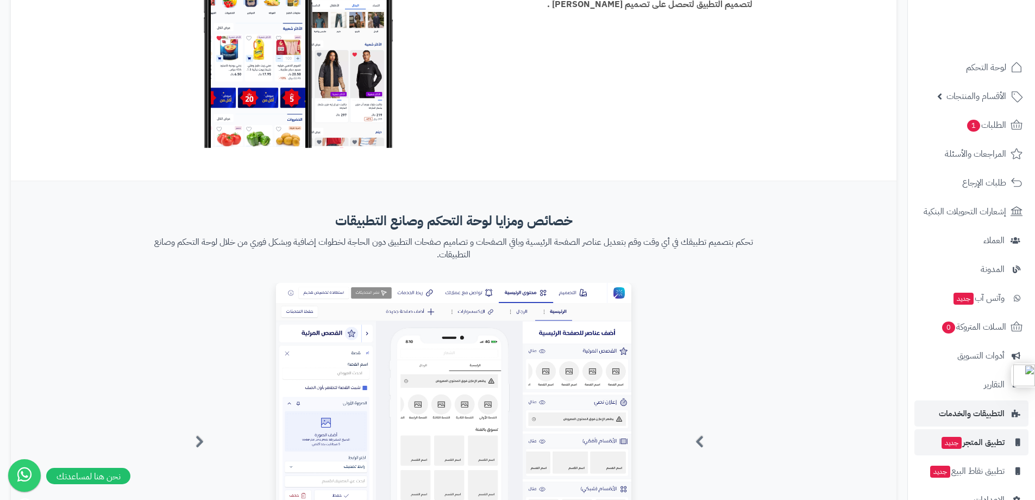
scroll to position [519, 0]
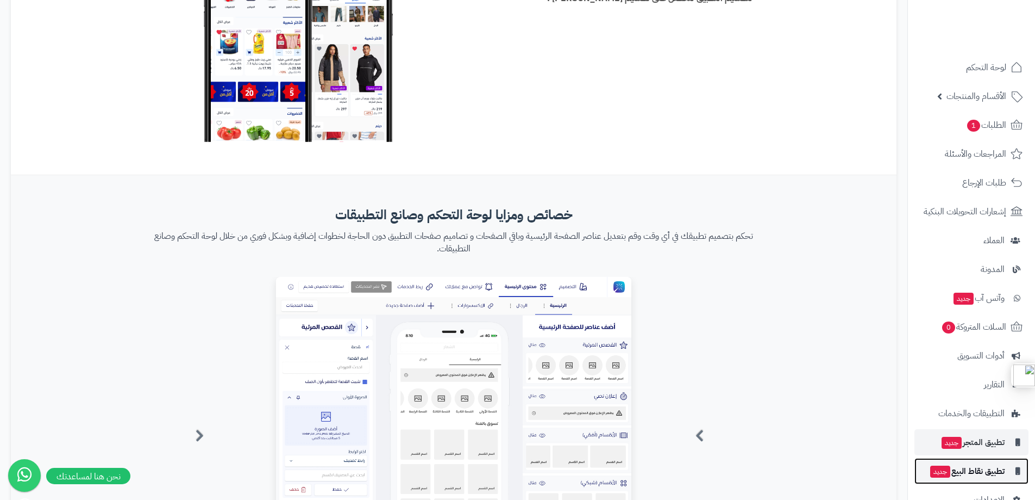
click at [977, 476] on span "تطبيق نقاط البيع جديد" at bounding box center [967, 470] width 76 height 15
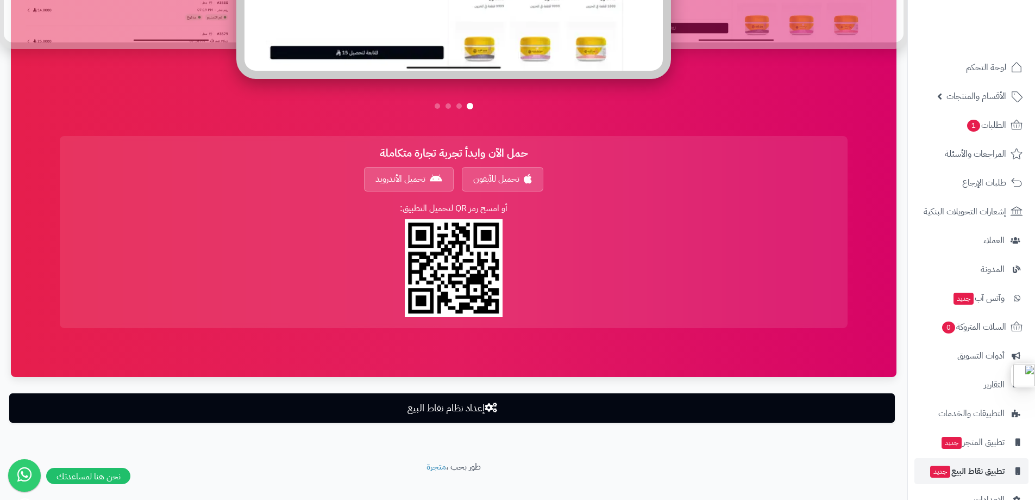
scroll to position [753, 0]
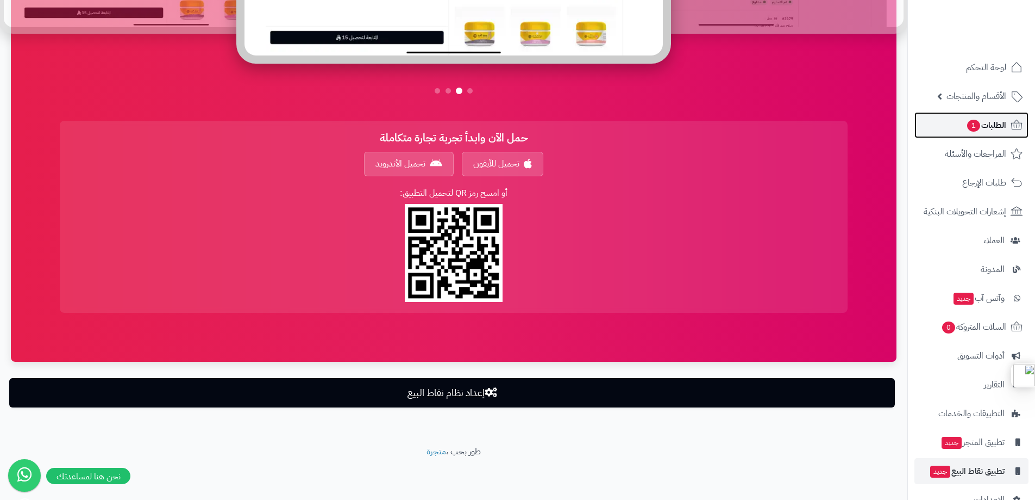
click at [987, 126] on span "الطلبات 1" at bounding box center [986, 124] width 40 height 15
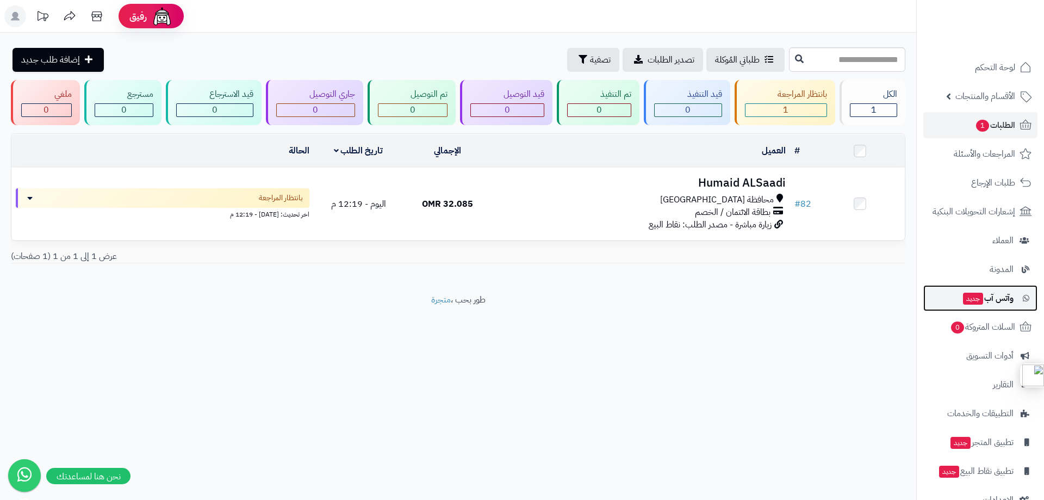
click at [990, 298] on span "وآتس آب جديد" at bounding box center [988, 297] width 52 height 15
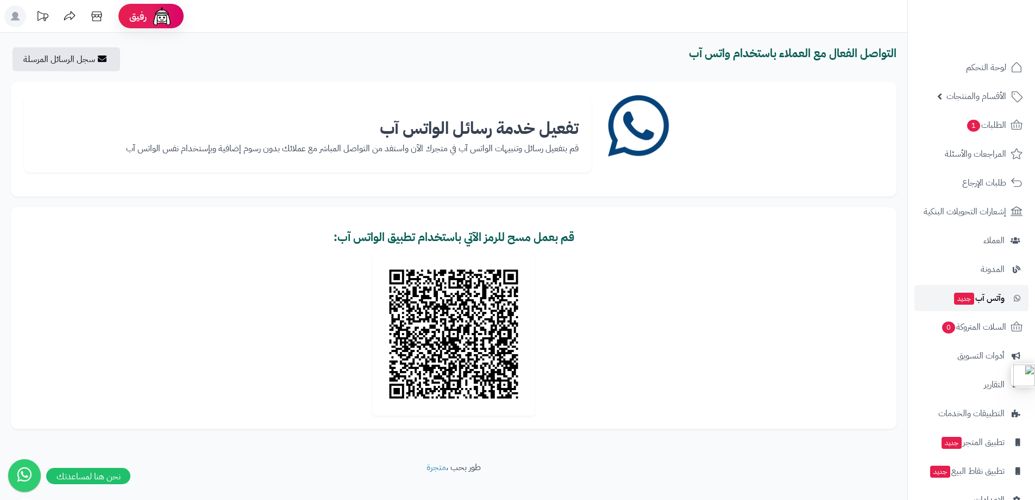
click at [987, 295] on span "وآتس آب جديد" at bounding box center [979, 297] width 52 height 15
click at [981, 132] on span "الطلبات 1" at bounding box center [986, 124] width 40 height 15
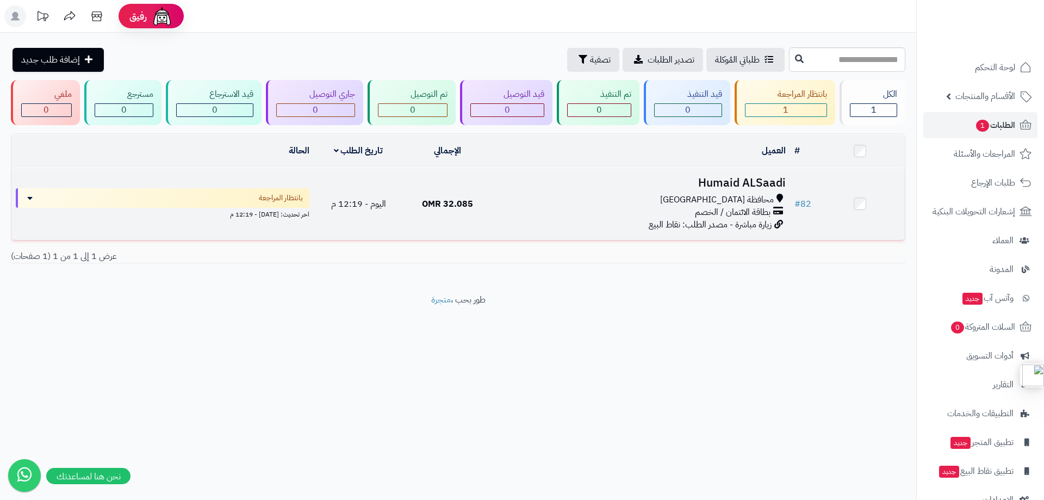
click at [719, 194] on div "محافظة مسقط" at bounding box center [641, 200] width 289 height 13
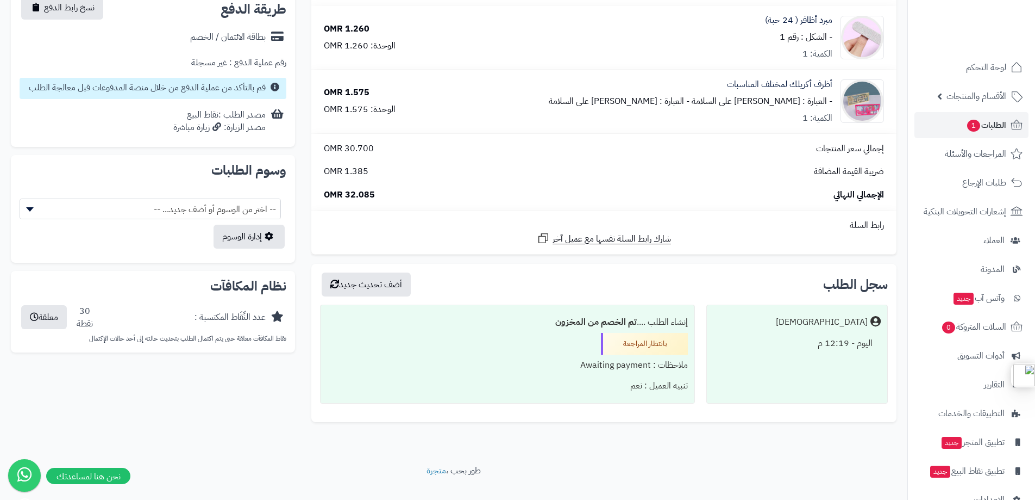
scroll to position [398, 0]
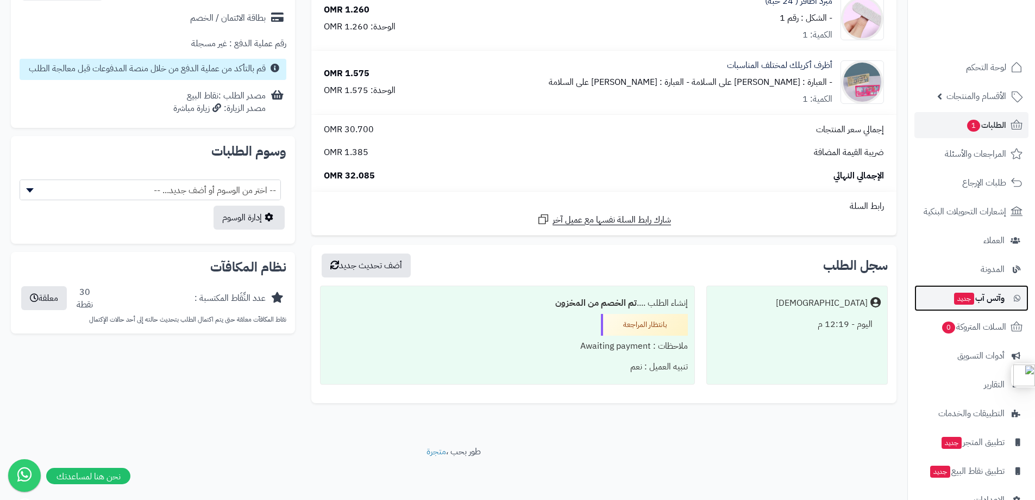
click at [981, 307] on link "وآتس آب جديد" at bounding box center [972, 298] width 114 height 26
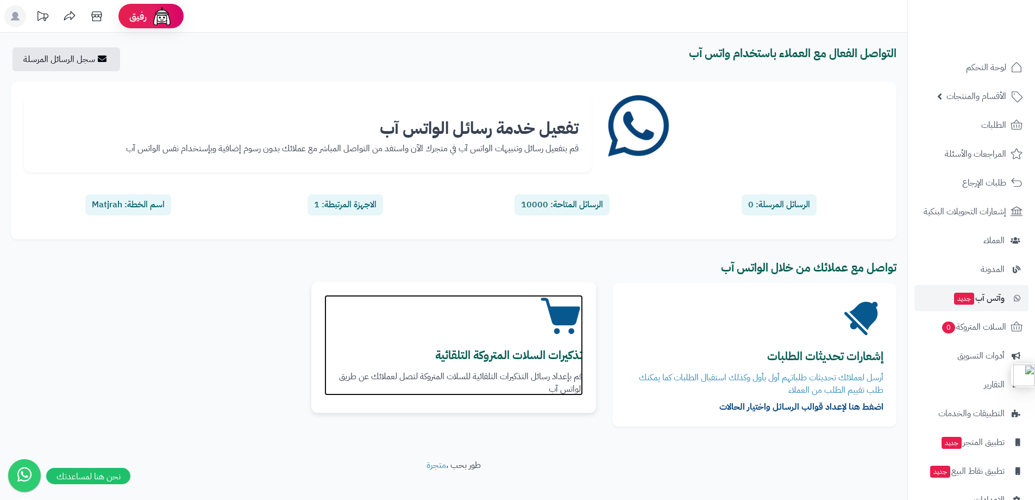
click at [502, 353] on b "تذكيرات السلات المتروكة التلقائية" at bounding box center [509, 354] width 148 height 17
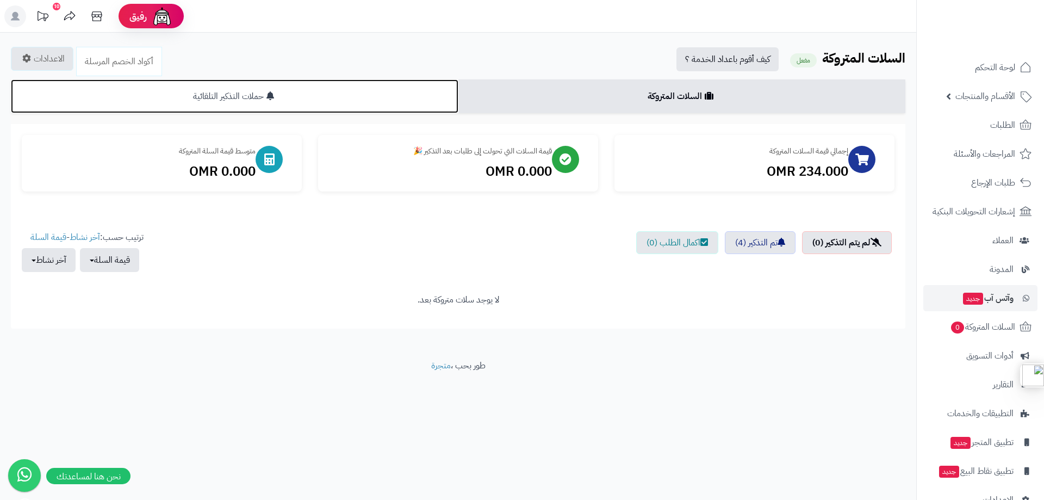
click at [215, 88] on link "حملات التذكير التلقائية" at bounding box center [234, 96] width 447 height 34
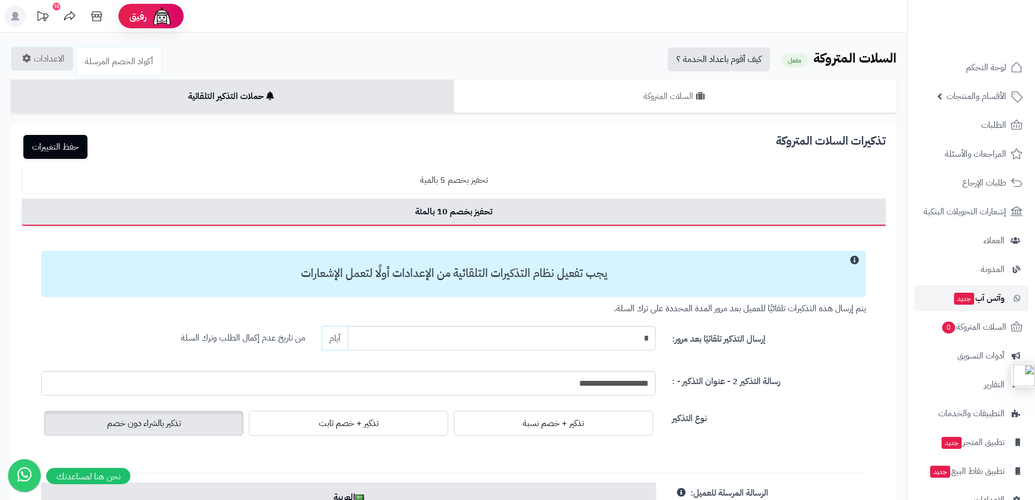
click at [972, 294] on span "جديد" at bounding box center [964, 298] width 20 height 12
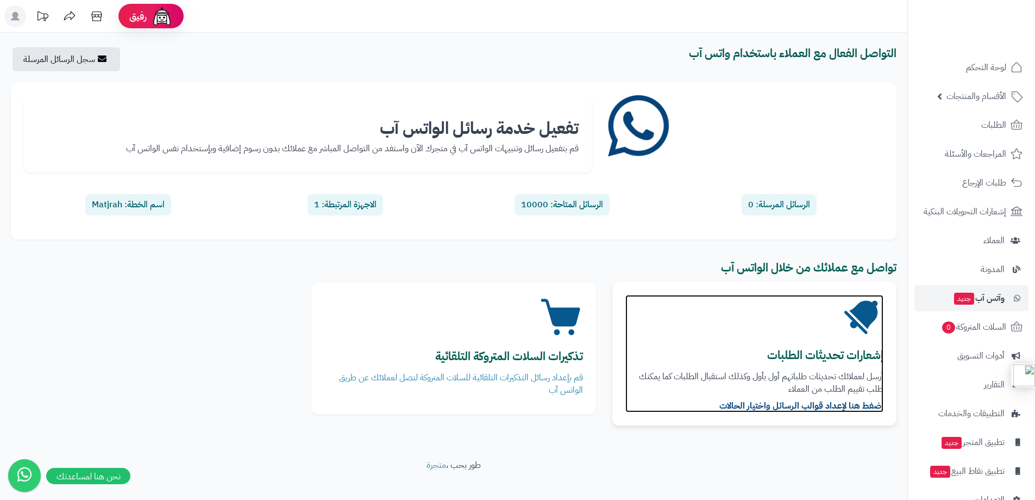
click at [762, 359] on h3 "إشعارات تحديثات الطلبات" at bounding box center [755, 355] width 258 height 13
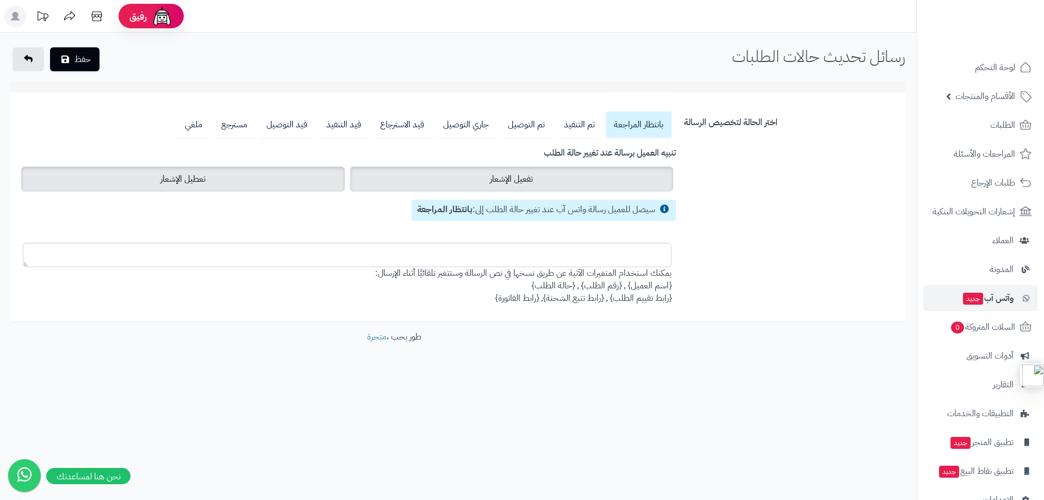
click at [535, 172] on label "تفعيل الإشعار" at bounding box center [511, 178] width 323 height 25
click at [303, 183] on label "تعطيل الإشعار" at bounding box center [182, 178] width 323 height 25
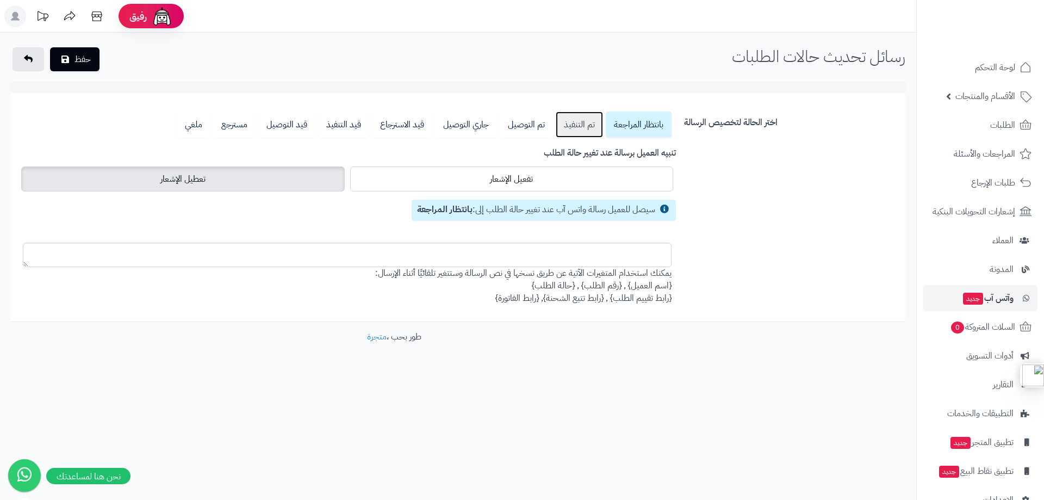
click at [577, 123] on link "تم التنفيذ" at bounding box center [579, 124] width 47 height 26
click at [520, 126] on link "تم التوصيل" at bounding box center [526, 124] width 53 height 26
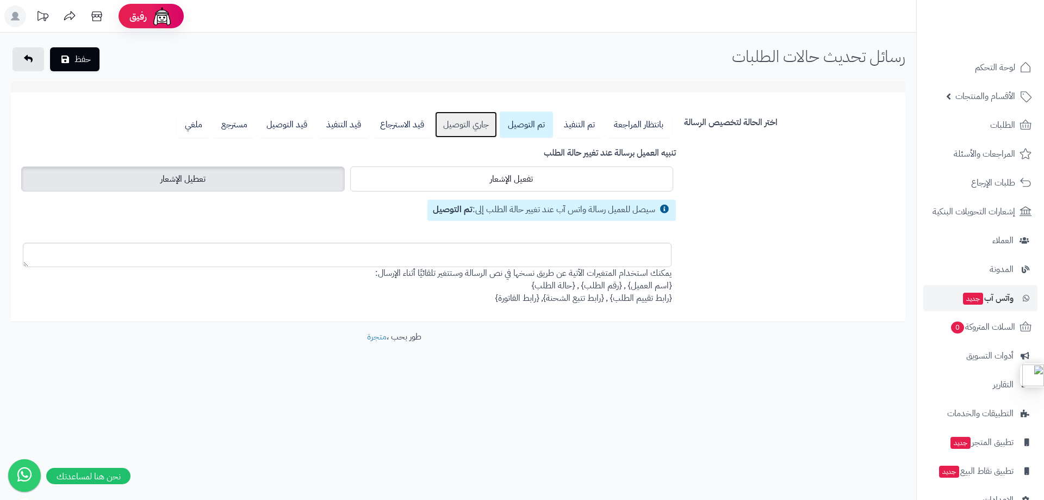
click at [471, 121] on link "جاري التوصيل" at bounding box center [466, 124] width 62 height 26
click at [567, 264] on textarea at bounding box center [347, 254] width 648 height 24
click at [26, 59] on icon at bounding box center [28, 58] width 9 height 9
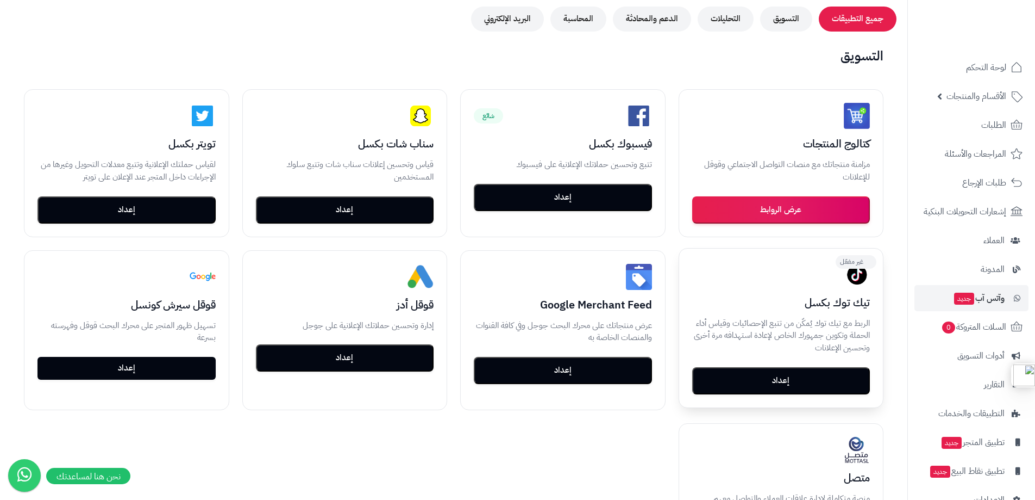
scroll to position [163, 0]
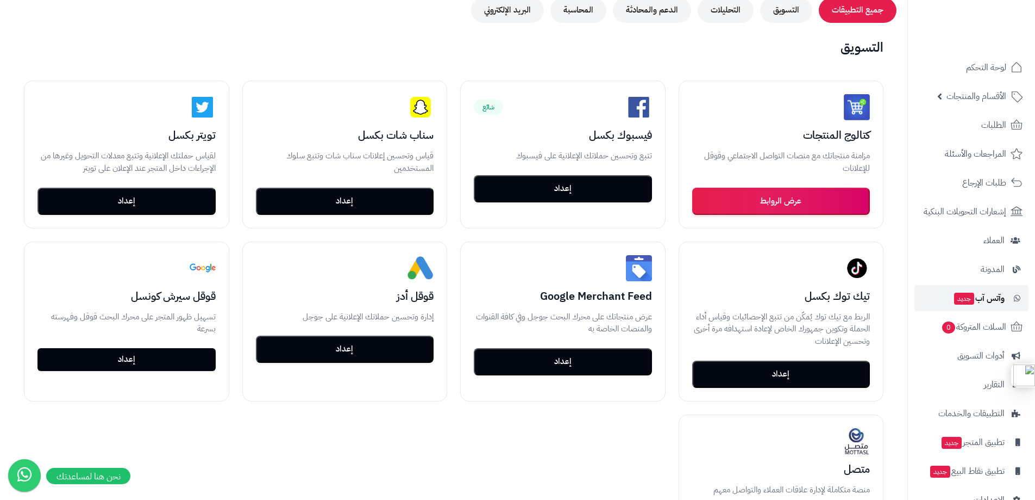
click at [977, 290] on link "وآتس آب جديد" at bounding box center [972, 298] width 114 height 26
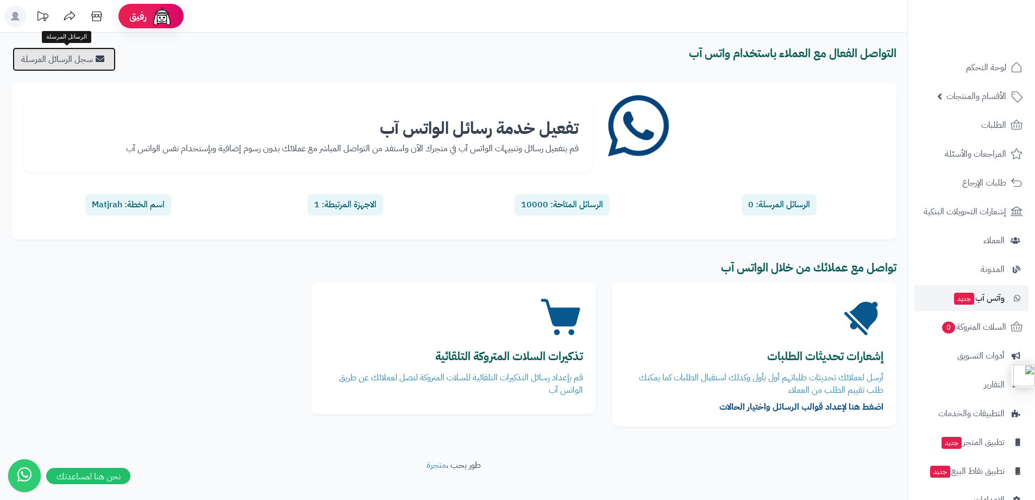
click at [93, 63] on link "سجل الرسائل المرسلة" at bounding box center [64, 59] width 103 height 24
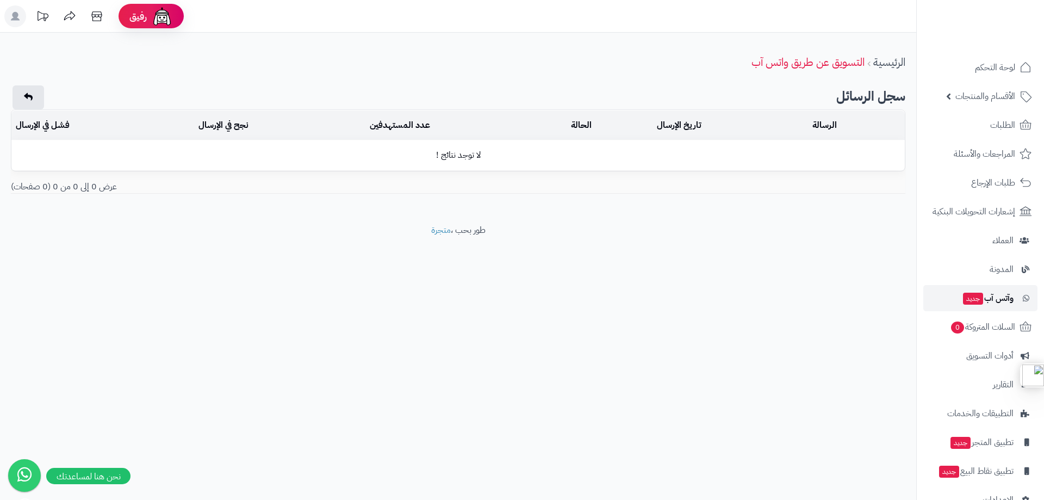
click at [1000, 298] on span "وآتس آب جديد" at bounding box center [988, 297] width 52 height 15
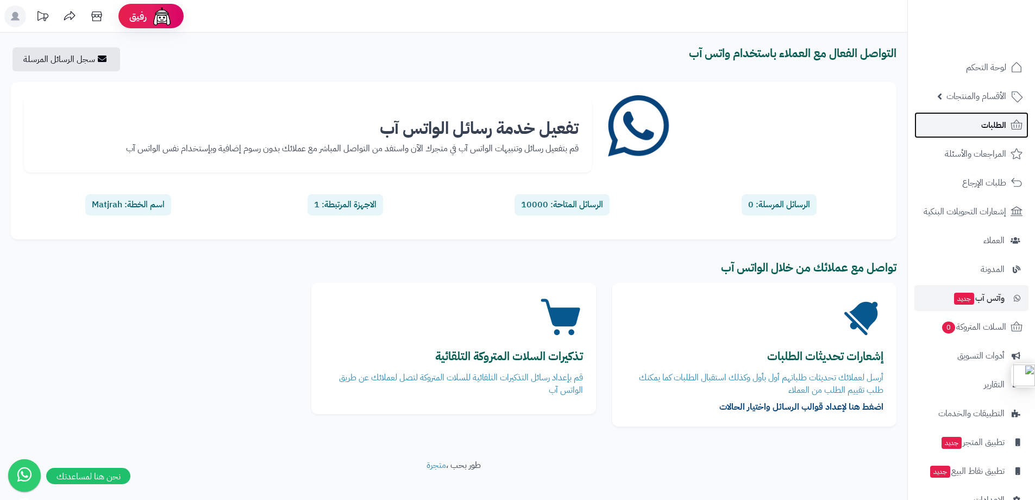
click at [979, 123] on link "الطلبات" at bounding box center [972, 125] width 114 height 26
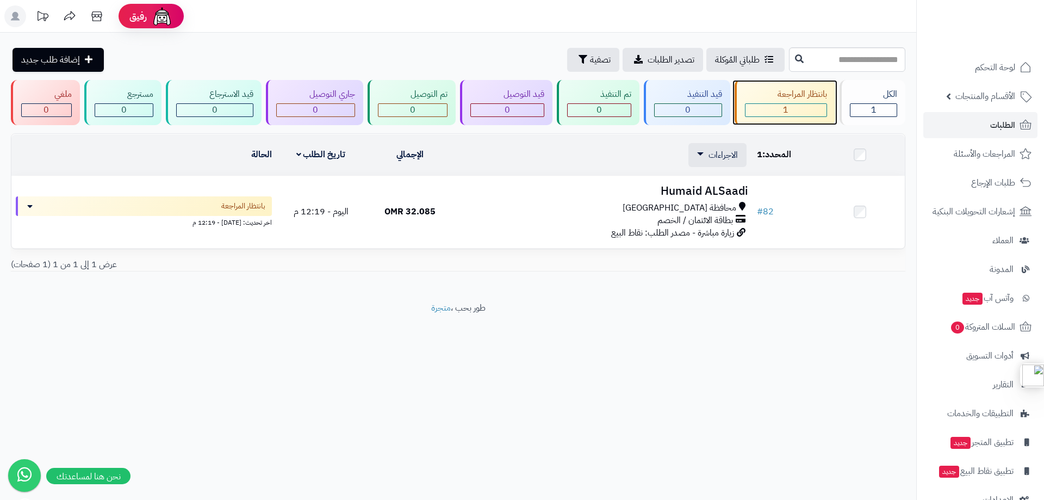
click at [778, 104] on div "1" at bounding box center [786, 110] width 82 height 13
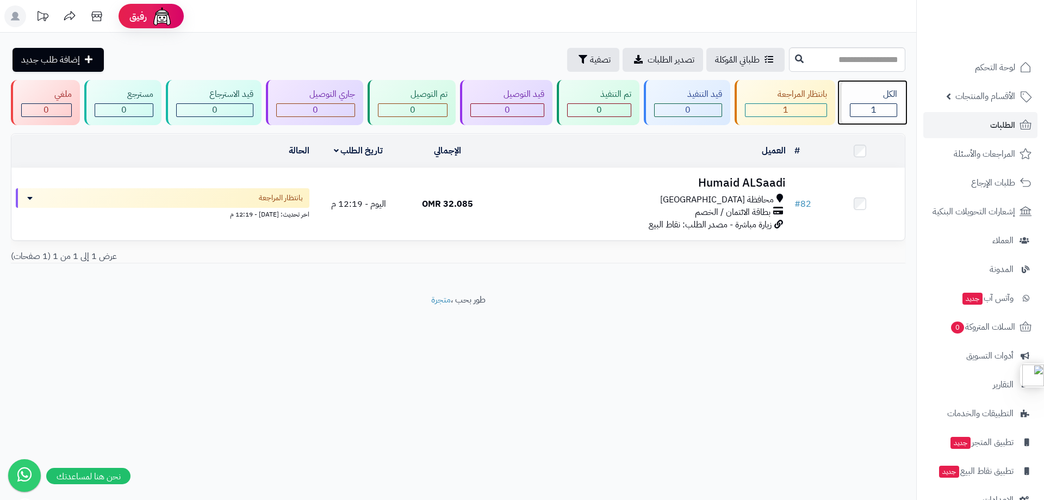
click at [871, 105] on span "1" at bounding box center [873, 109] width 5 height 13
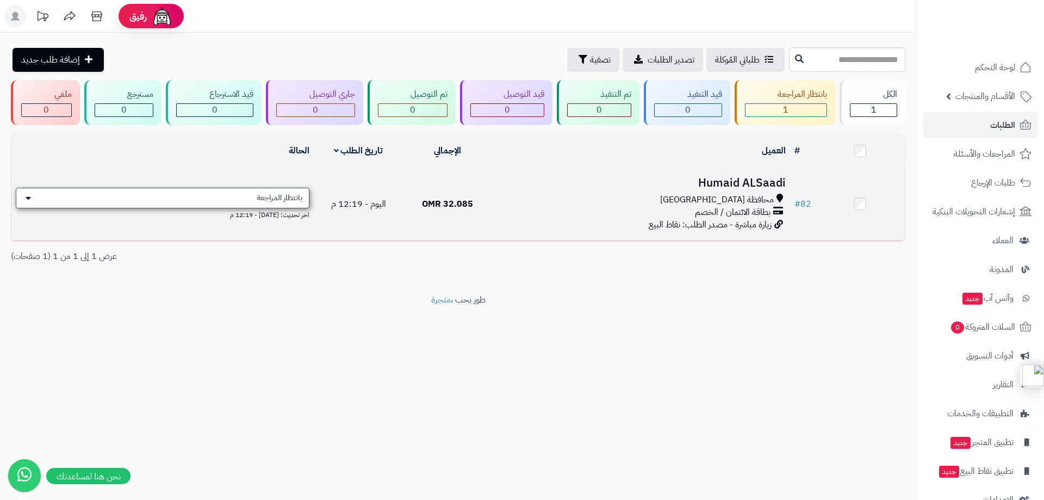
click at [30, 197] on icon at bounding box center [28, 198] width 5 height 9
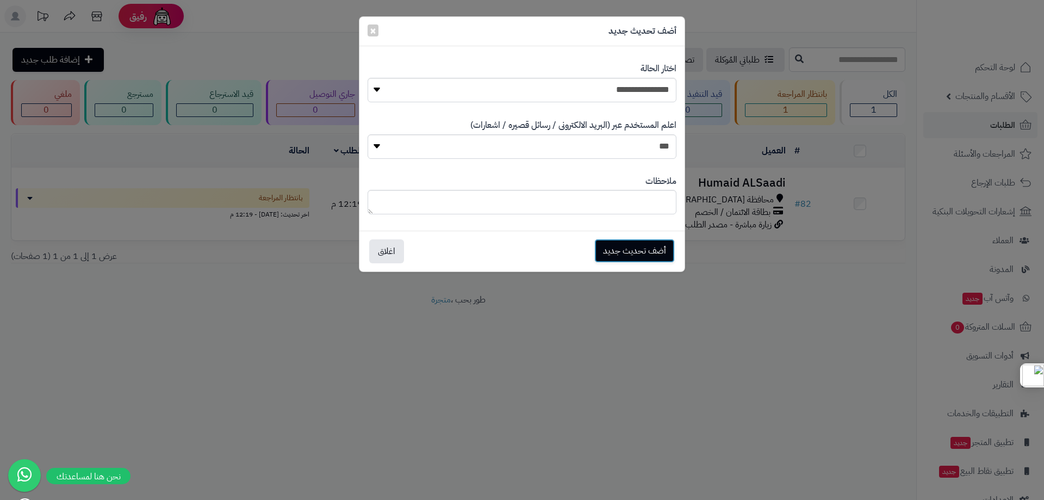
click at [647, 245] on button "أضف تحديث جديد" at bounding box center [634, 251] width 80 height 24
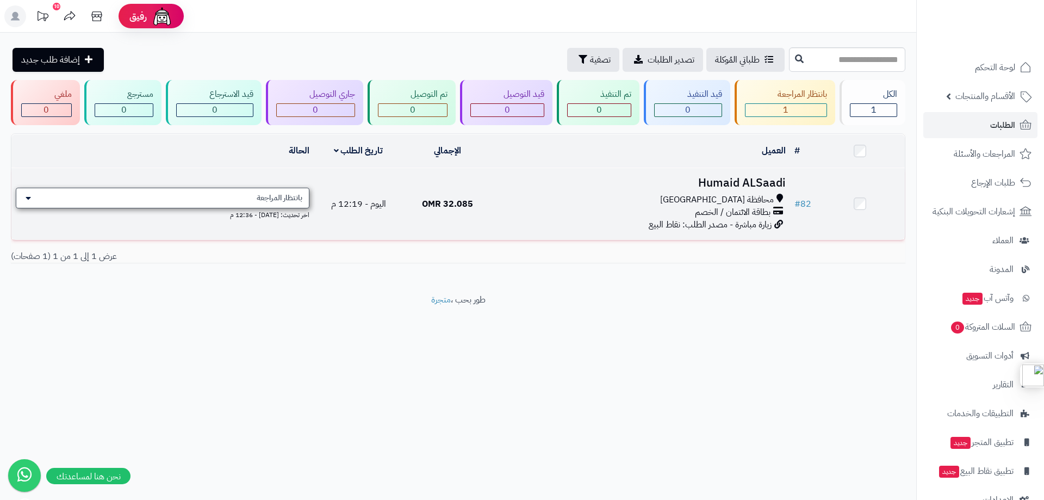
click at [241, 194] on div "بانتظار المراجعة" at bounding box center [163, 198] width 294 height 21
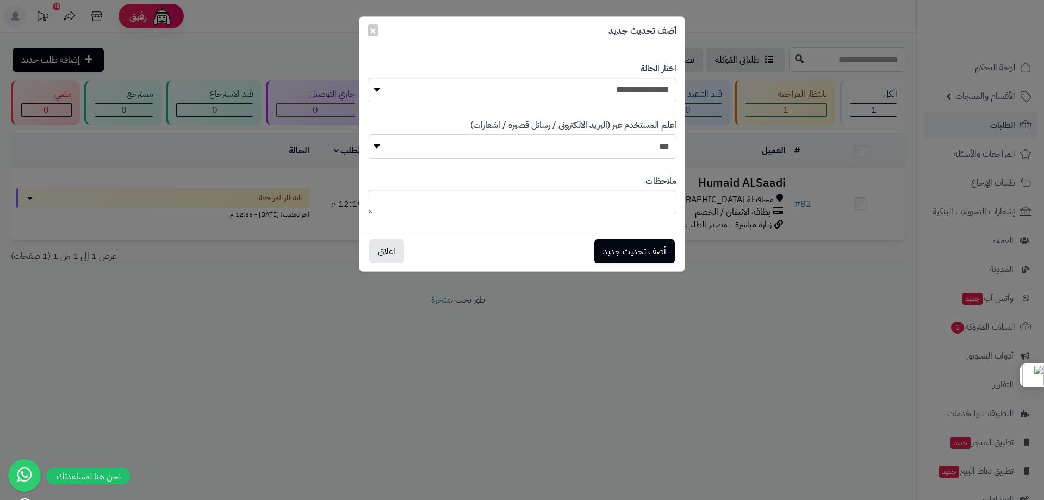
click at [503, 146] on select "*** **" at bounding box center [521, 146] width 309 height 24
click at [532, 89] on select "**********" at bounding box center [521, 90] width 309 height 24
click at [545, 82] on select "**********" at bounding box center [521, 90] width 309 height 24
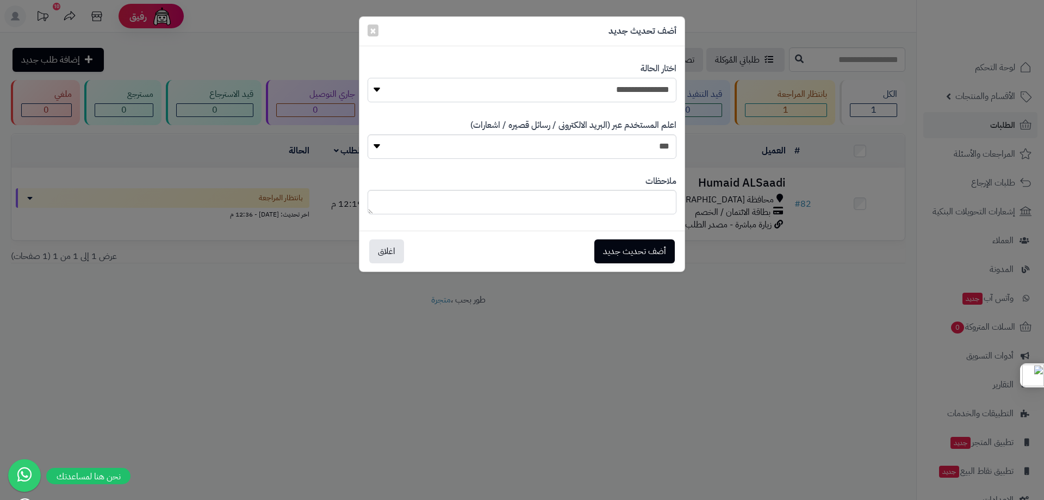
click at [545, 82] on select "**********" at bounding box center [521, 90] width 309 height 24
click at [384, 248] on button "اغلاق" at bounding box center [386, 251] width 35 height 24
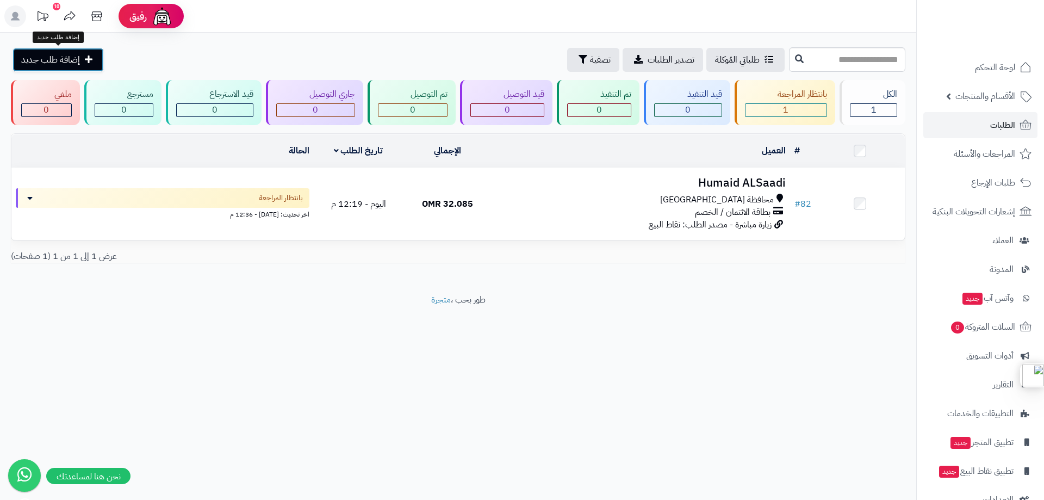
click at [71, 51] on link "إضافة طلب جديد" at bounding box center [58, 60] width 91 height 24
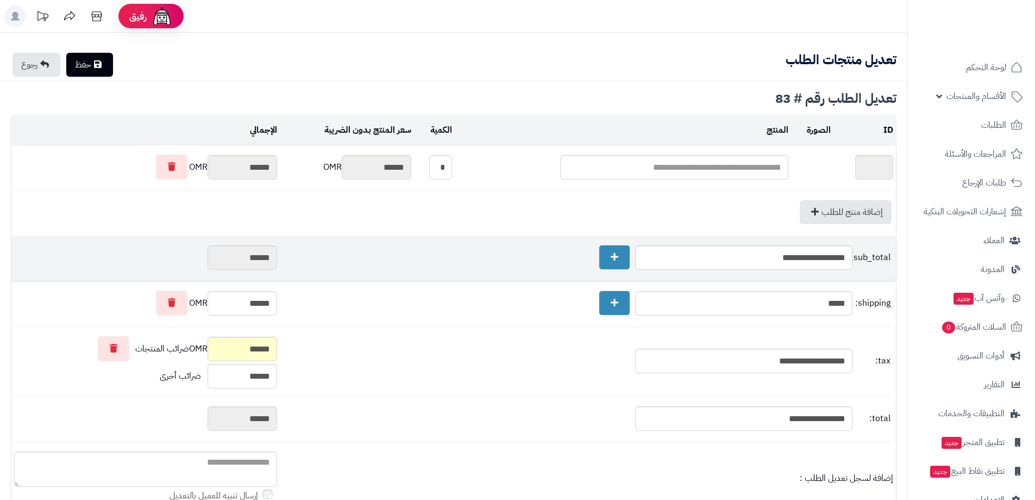
type textarea "**********"
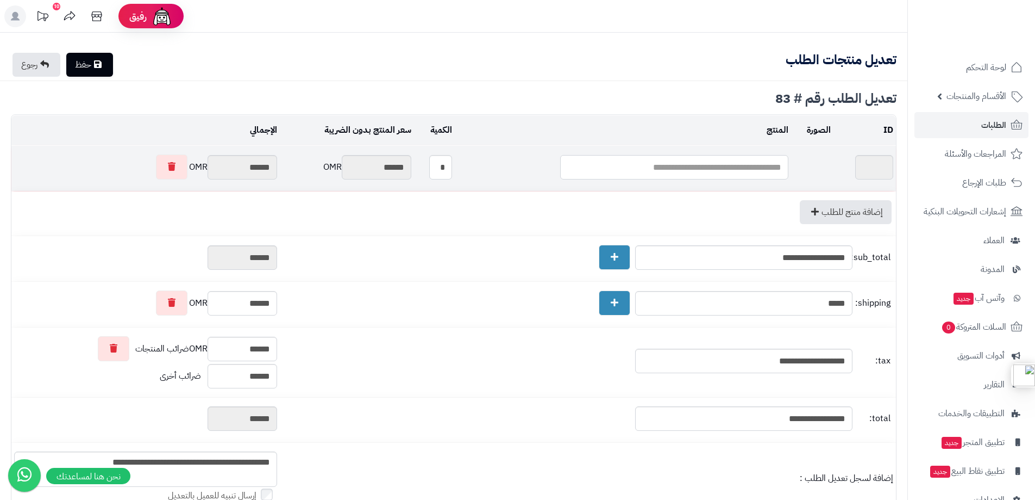
click at [704, 166] on input "text" at bounding box center [674, 167] width 228 height 24
click at [984, 127] on span "الطلبات" at bounding box center [994, 124] width 25 height 15
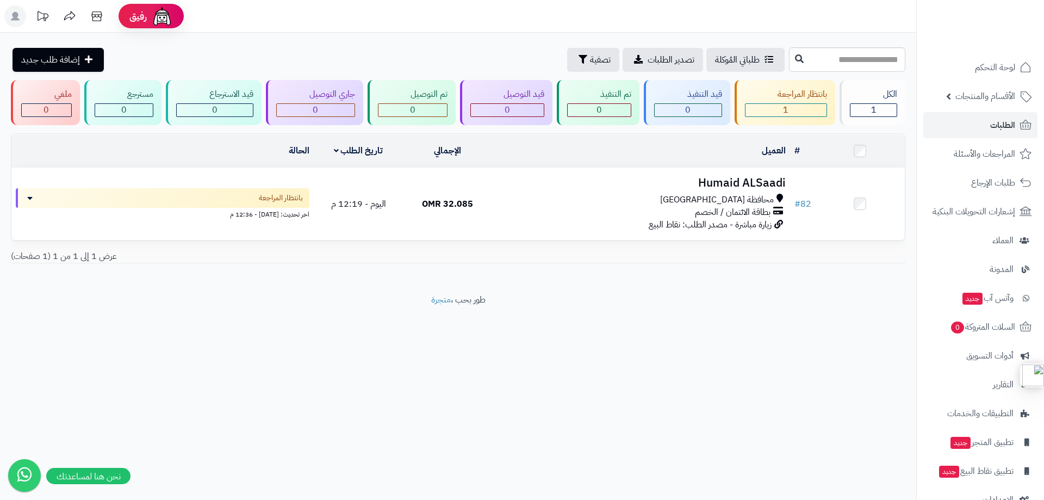
drag, startPoint x: 692, startPoint y: 195, endPoint x: 780, endPoint y: 329, distance: 159.8
click at [780, 329] on footer "طور بحب ، متجرة" at bounding box center [458, 321] width 916 height 54
click at [972, 155] on span "المراجعات والأسئلة" at bounding box center [984, 153] width 61 height 15
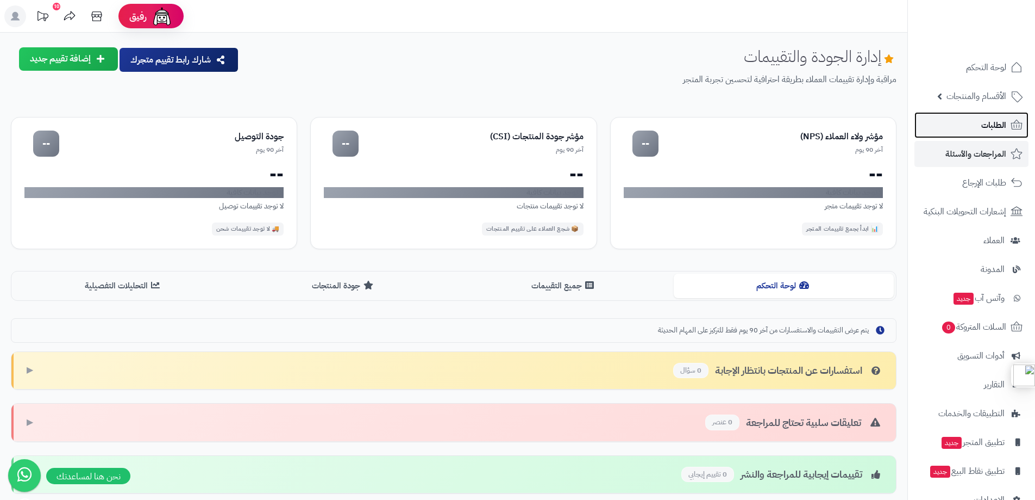
click at [983, 124] on span "الطلبات" at bounding box center [994, 124] width 25 height 15
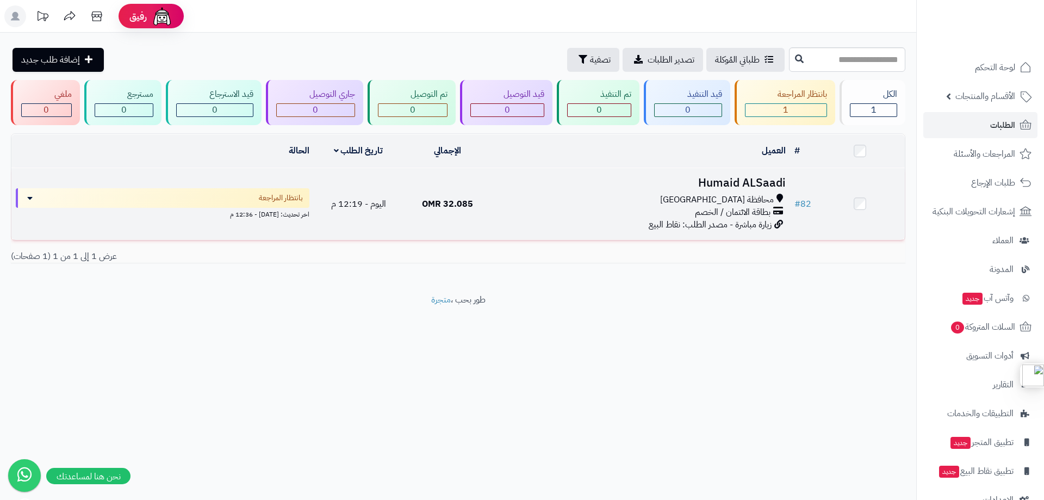
click at [694, 183] on h3 "Humaid ALSaadi" at bounding box center [641, 183] width 289 height 13
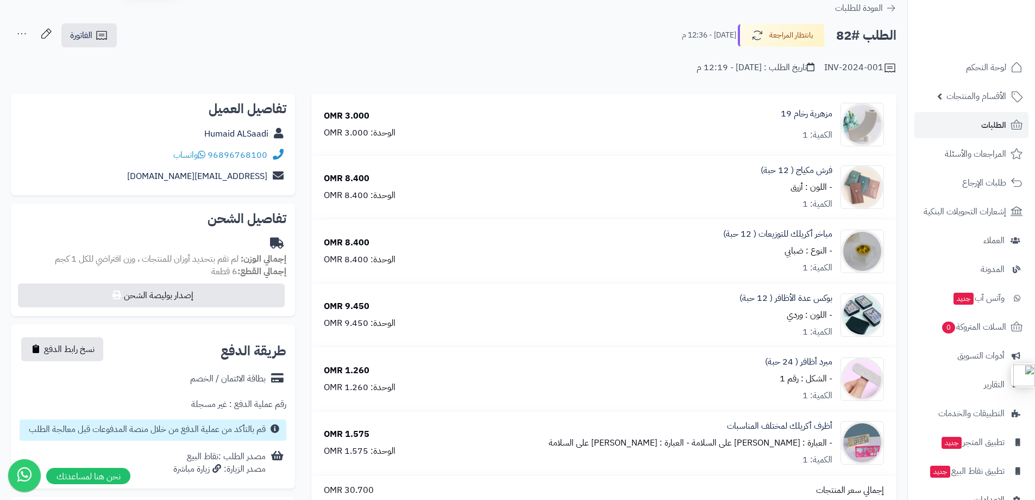
scroll to position [163, 0]
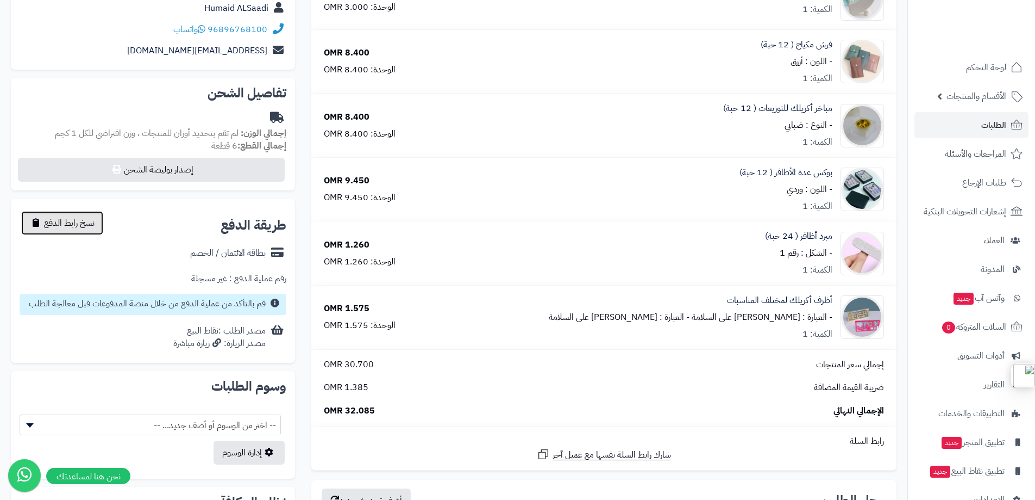
click at [59, 220] on span "نسخ رابط الدفع" at bounding box center [69, 222] width 51 height 13
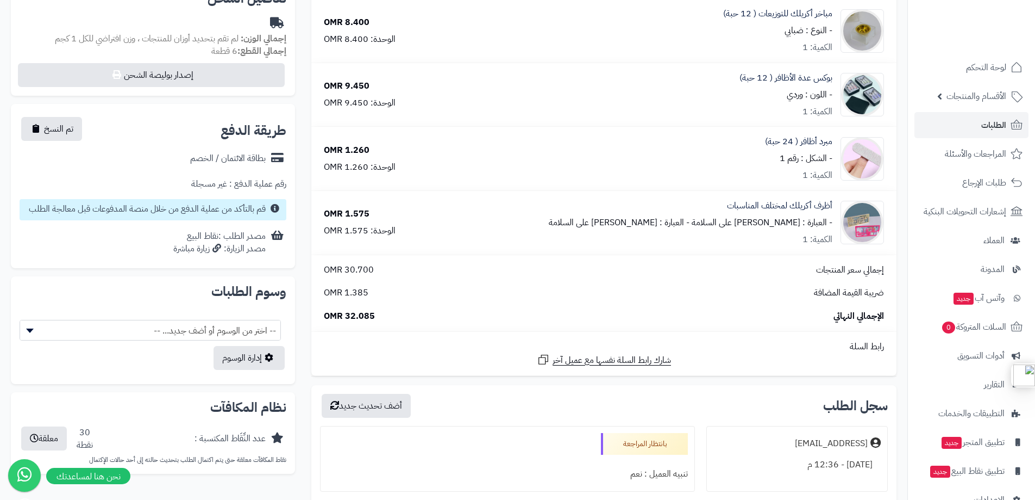
scroll to position [272, 0]
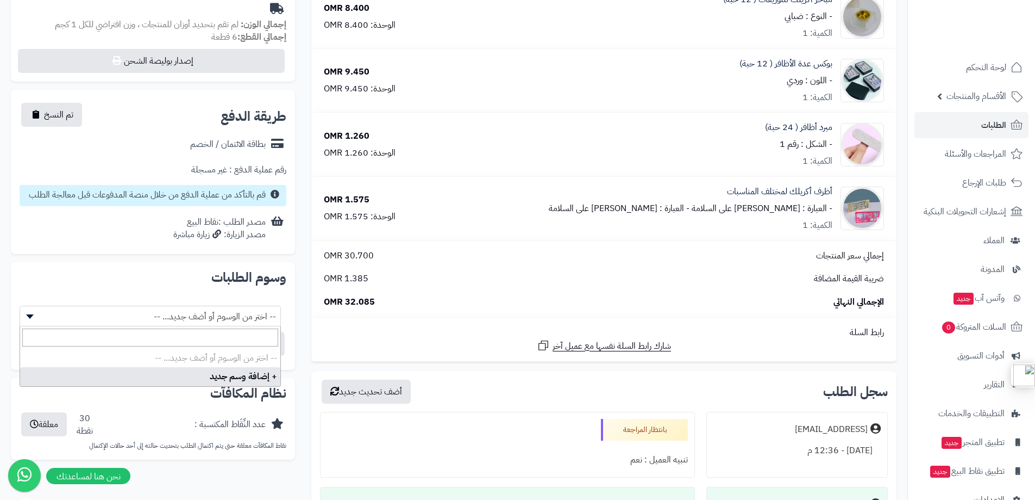
click at [199, 318] on span "-- اختر من الوسوم أو أضف جديد... --" at bounding box center [150, 316] width 260 height 21
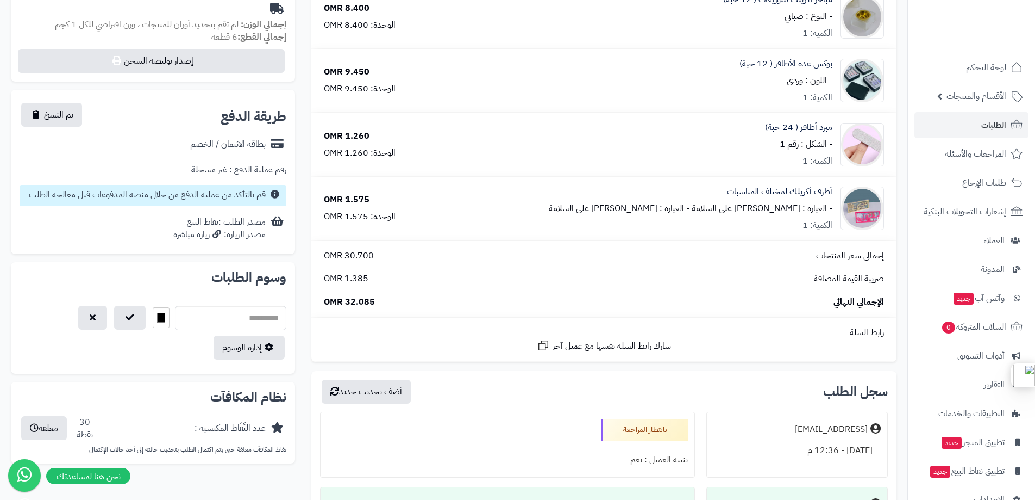
click at [192, 256] on div "**********" at bounding box center [153, 165] width 301 height 612
click at [78, 316] on button "button" at bounding box center [92, 317] width 29 height 24
select select
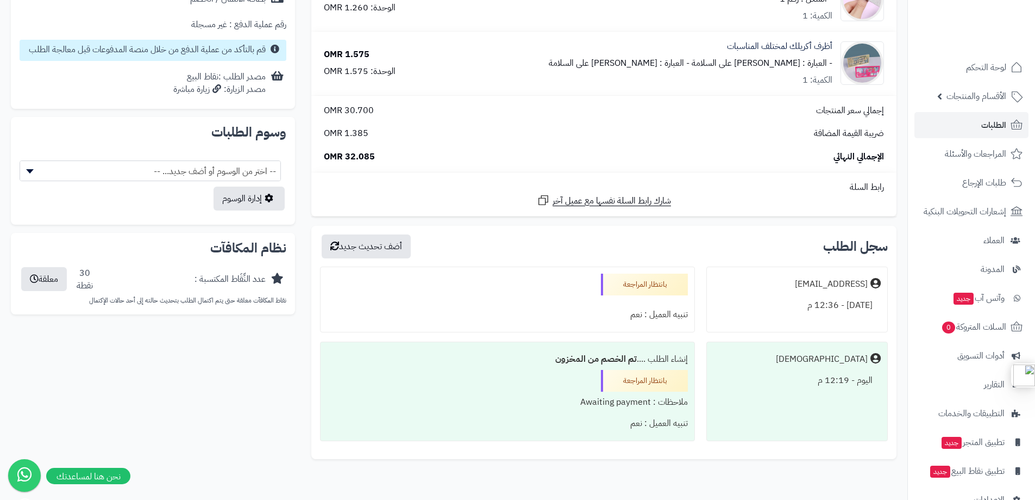
scroll to position [473, 0]
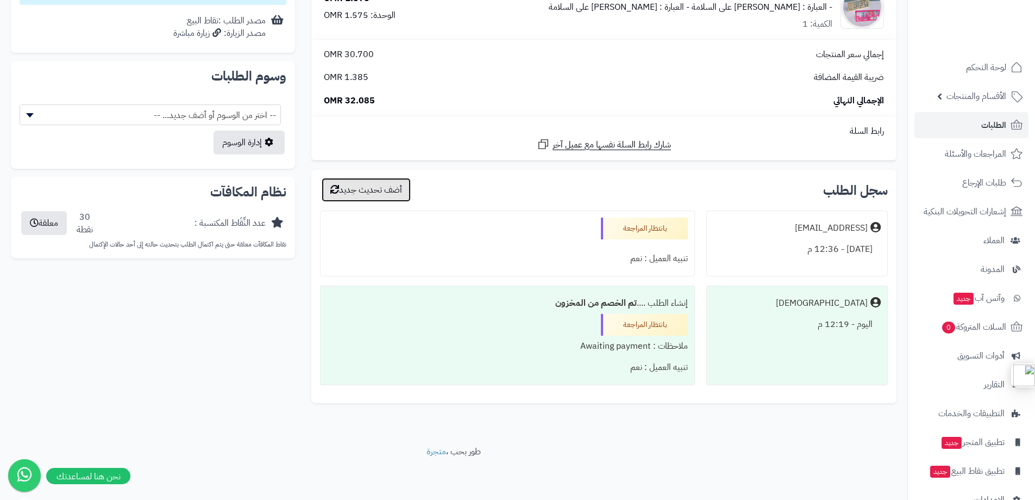
click at [380, 188] on button "أضف تحديث جديد" at bounding box center [366, 190] width 89 height 24
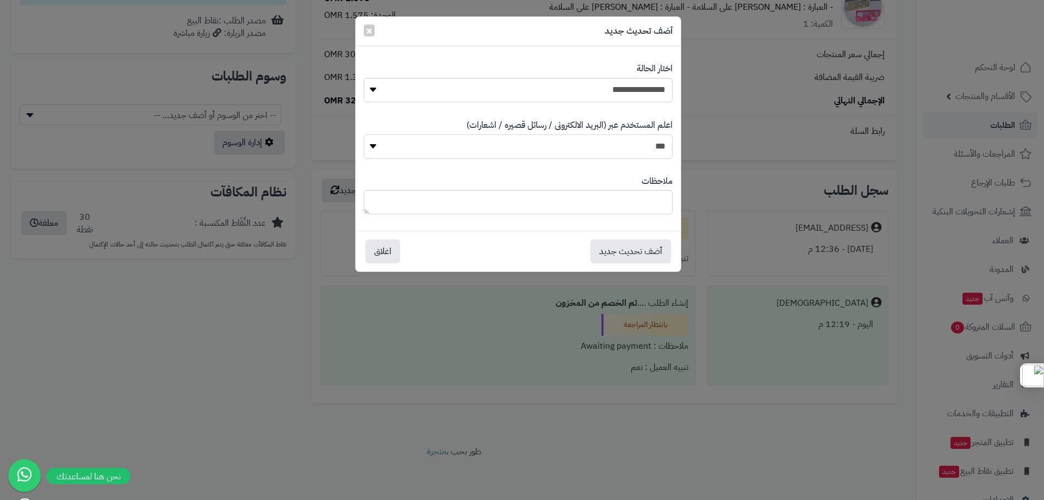
click at [425, 149] on select "*** **" at bounding box center [518, 146] width 309 height 24
click at [425, 148] on select "*** **" at bounding box center [518, 146] width 309 height 24
click at [371, 29] on span "×" at bounding box center [369, 30] width 7 height 16
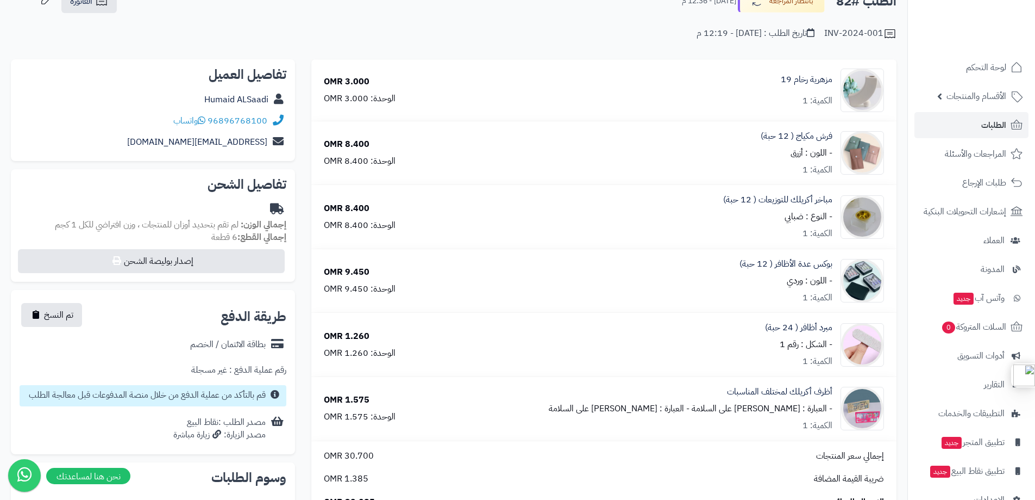
scroll to position [38, 0]
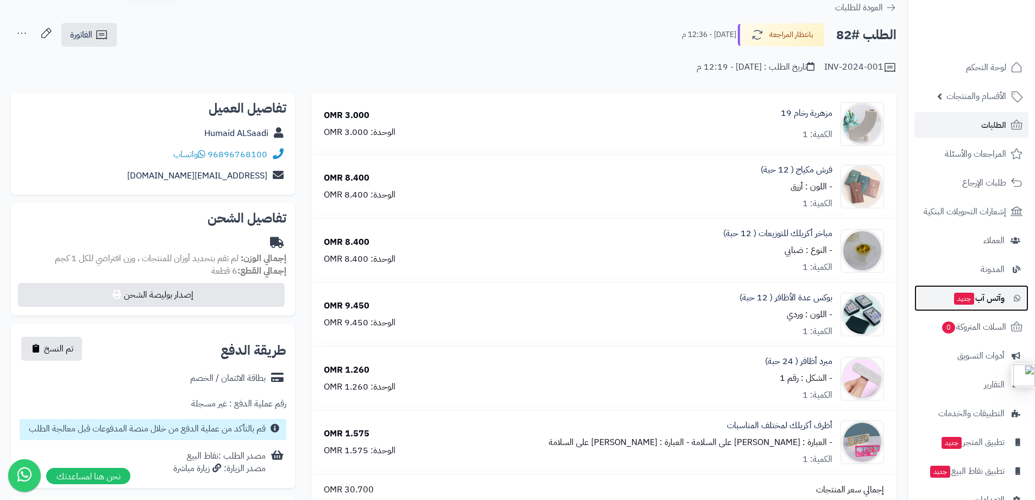
click at [1002, 298] on span "وآتس آب جديد" at bounding box center [979, 297] width 52 height 15
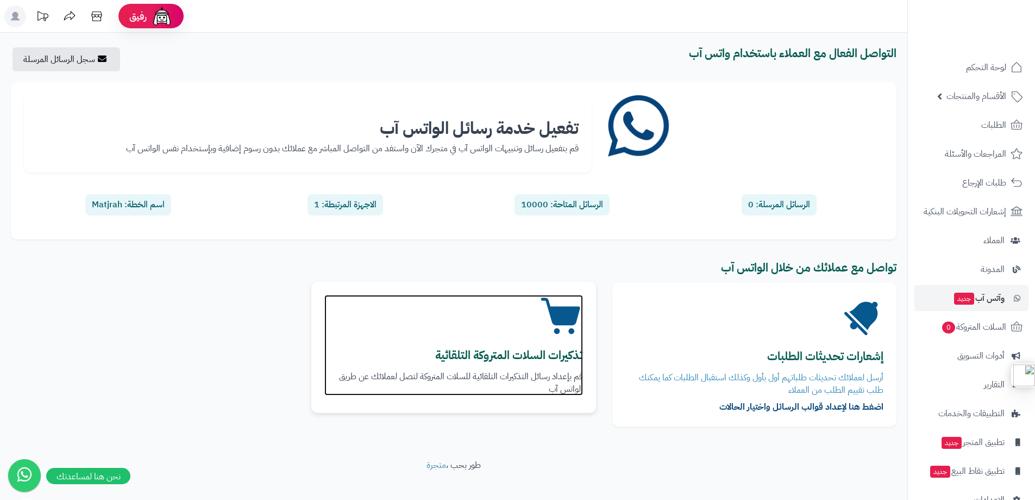
click at [539, 363] on b "تذكيرات السلات المتروكة التلقائية" at bounding box center [509, 354] width 148 height 17
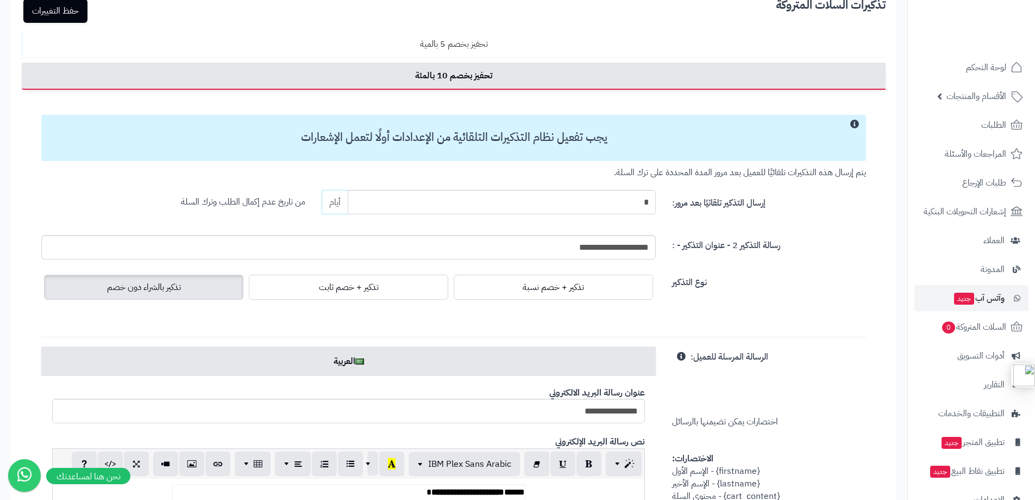
scroll to position [163, 0]
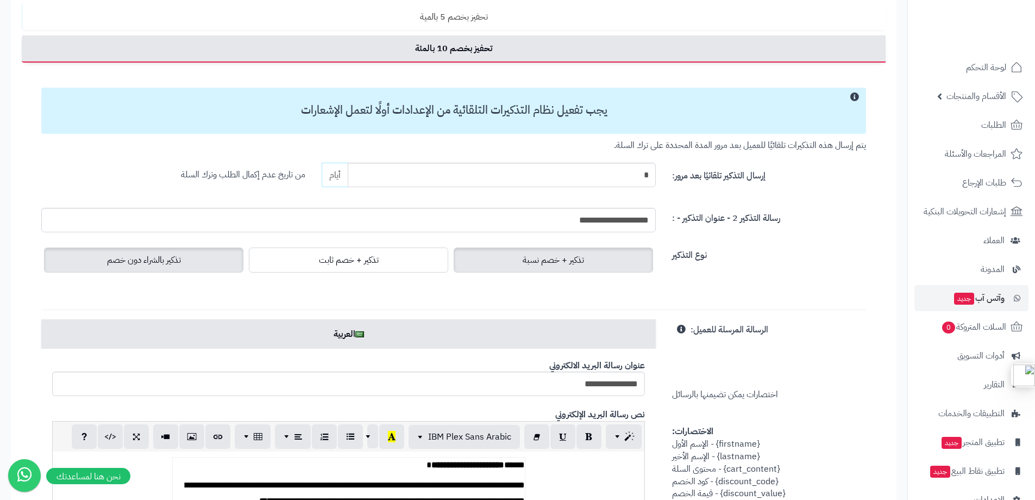
click at [550, 253] on span "تذكير + خصم نسبة" at bounding box center [553, 259] width 61 height 13
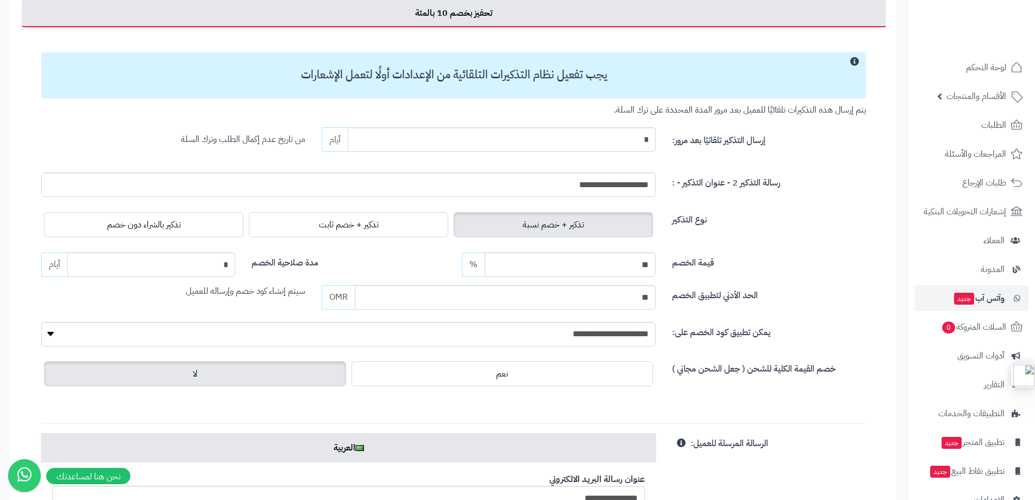
scroll to position [217, 0]
